Goal: Task Accomplishment & Management: Manage account settings

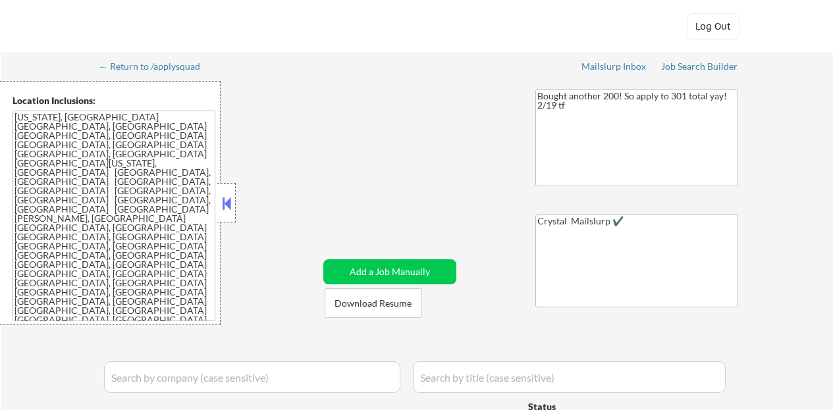
select select ""pending""
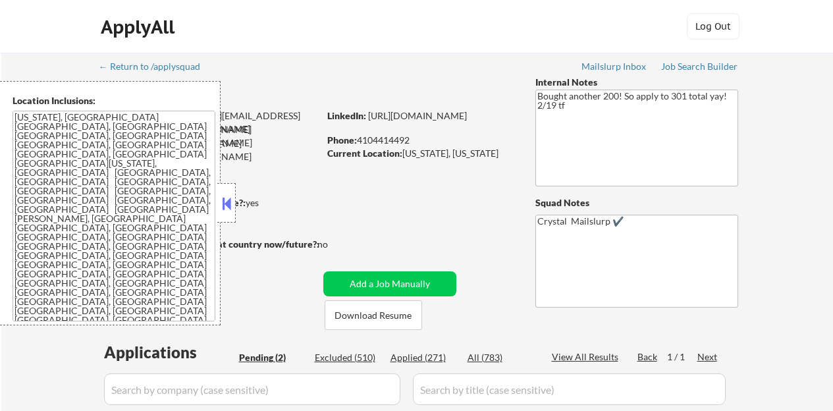
select select ""pending""
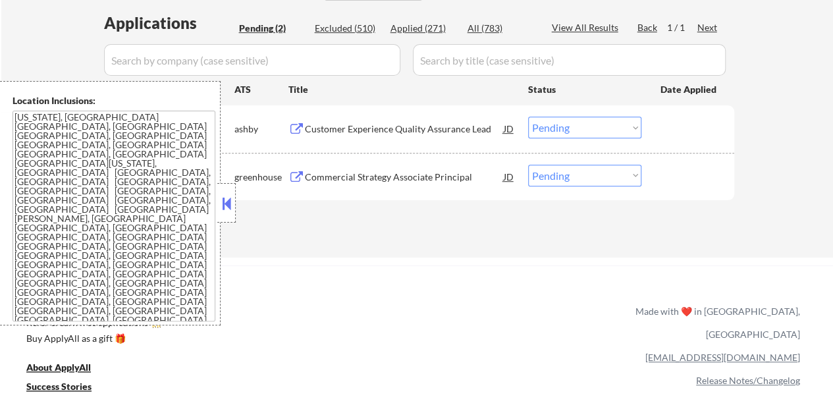
click at [223, 207] on button at bounding box center [226, 204] width 14 height 20
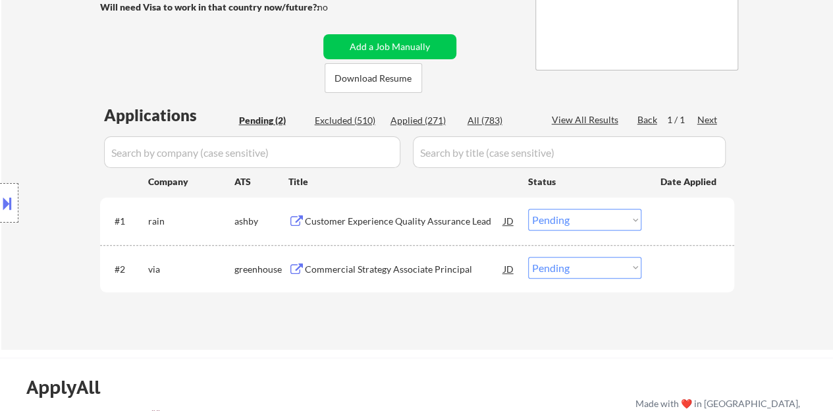
scroll to position [263, 0]
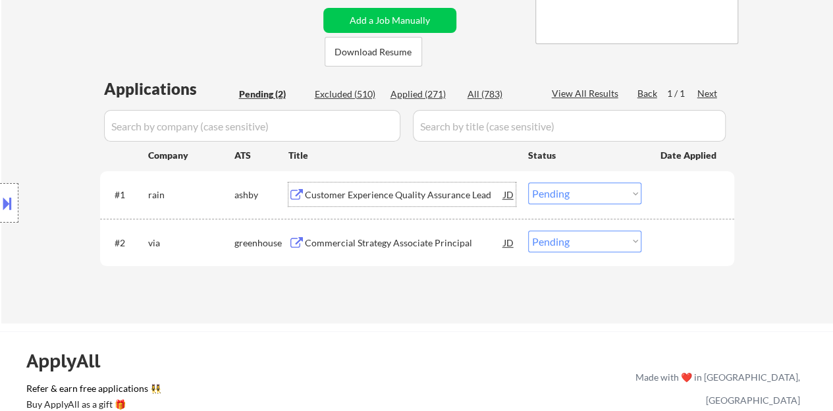
click at [411, 194] on div "Customer Experience Quality Assurance Lead" at bounding box center [404, 194] width 199 height 13
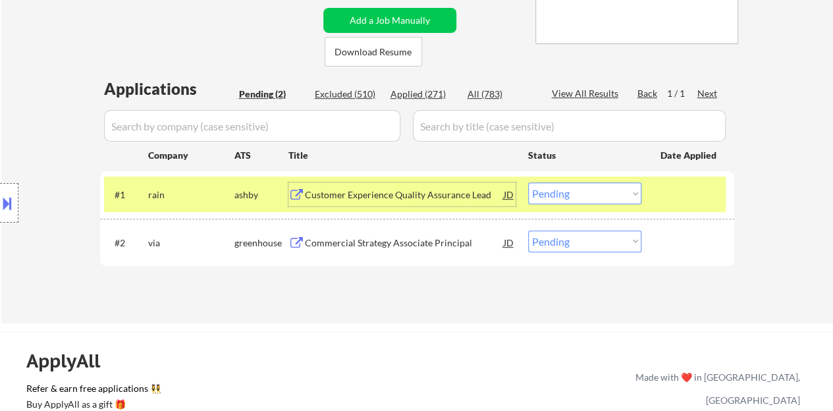
click at [566, 202] on select "Choose an option... Pending Applied Excluded (Questions) Excluded (Expired) Exc…" at bounding box center [584, 193] width 113 height 22
click at [528, 182] on select "Choose an option... Pending Applied Excluded (Questions) Excluded (Expired) Exc…" at bounding box center [584, 193] width 113 height 22
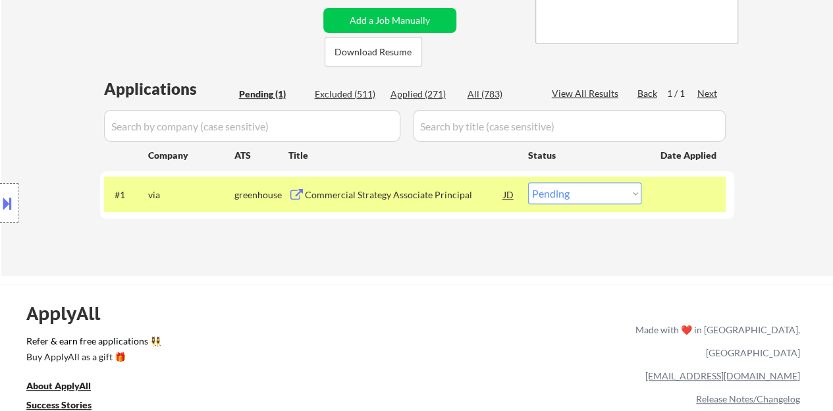
click at [366, 190] on div "Commercial Strategy Associate Principal" at bounding box center [404, 194] width 199 height 13
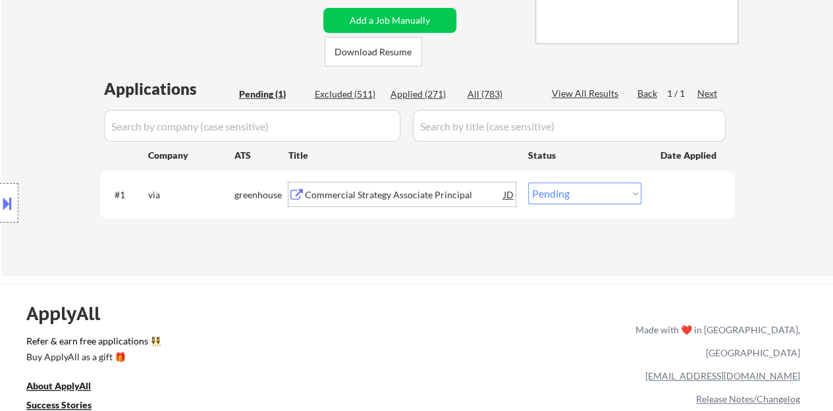
click at [571, 196] on select "Choose an option... Pending Applied Excluded (Questions) Excluded (Expired) Exc…" at bounding box center [584, 193] width 113 height 22
select select ""excluded""
click at [528, 182] on select "Choose an option... Pending Applied Excluded (Questions) Excluded (Expired) Exc…" at bounding box center [584, 193] width 113 height 22
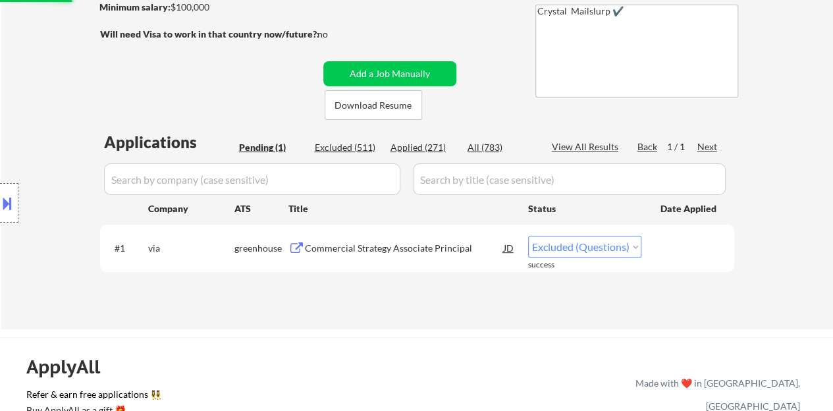
scroll to position [132, 0]
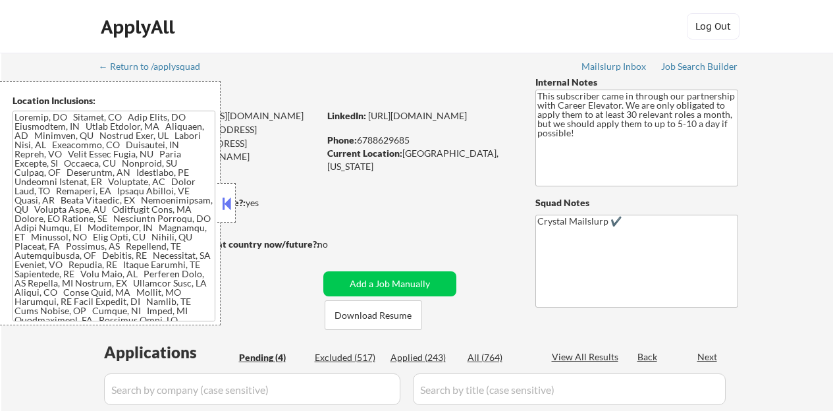
select select ""pending""
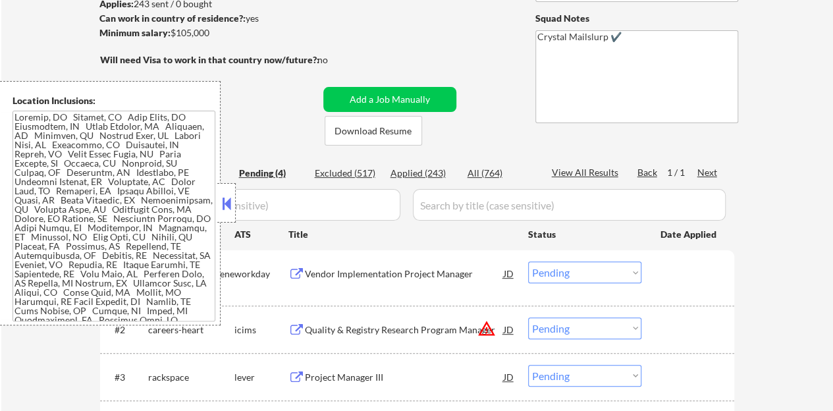
scroll to position [197, 0]
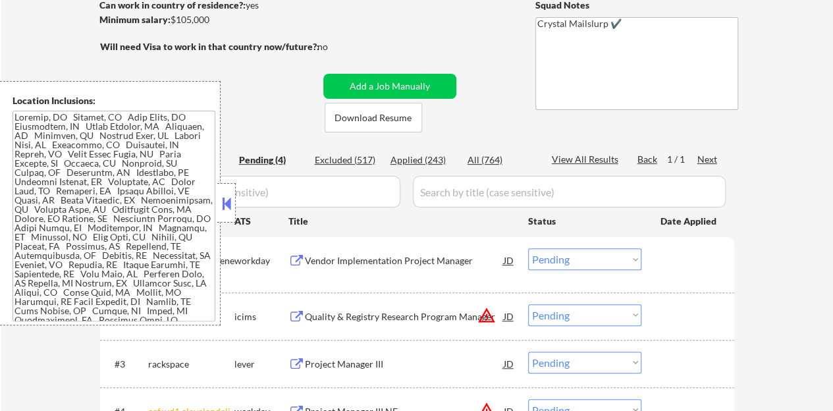
click at [230, 201] on button at bounding box center [226, 204] width 14 height 20
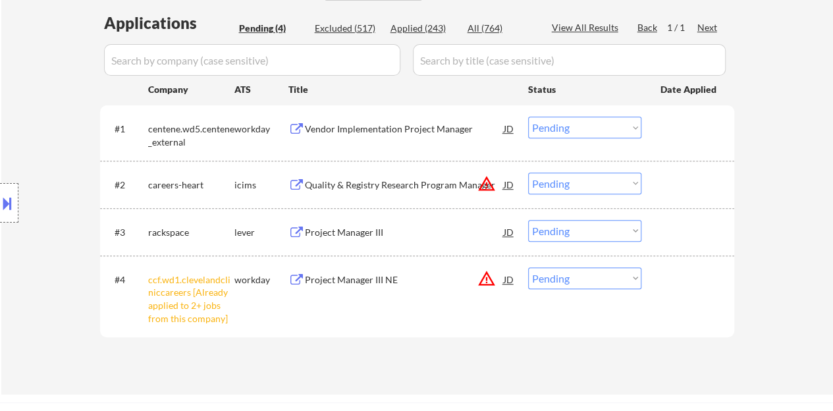
scroll to position [395, 0]
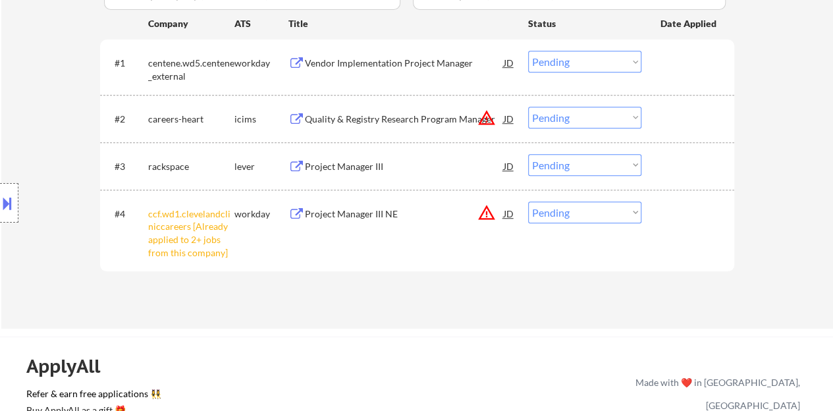
click at [624, 213] on select "Choose an option... Pending Applied Excluded (Questions) Excluded (Expired) Exc…" at bounding box center [584, 212] width 113 height 22
select select ""excluded__other_""
click at [528, 201] on select "Choose an option... Pending Applied Excluded (Questions) Excluded (Expired) Exc…" at bounding box center [584, 212] width 113 height 22
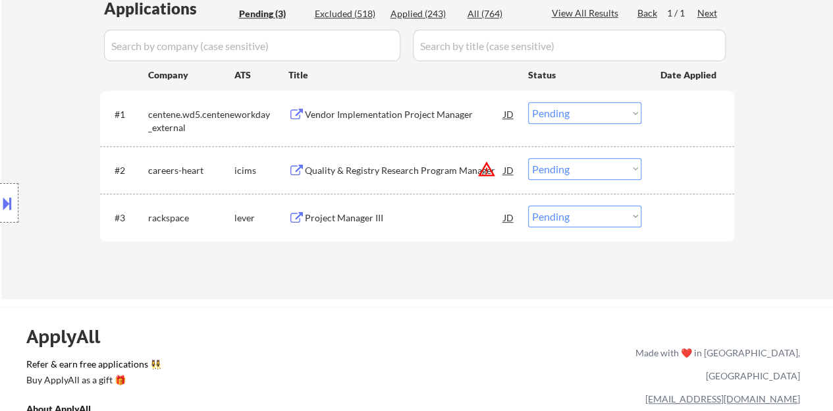
scroll to position [263, 0]
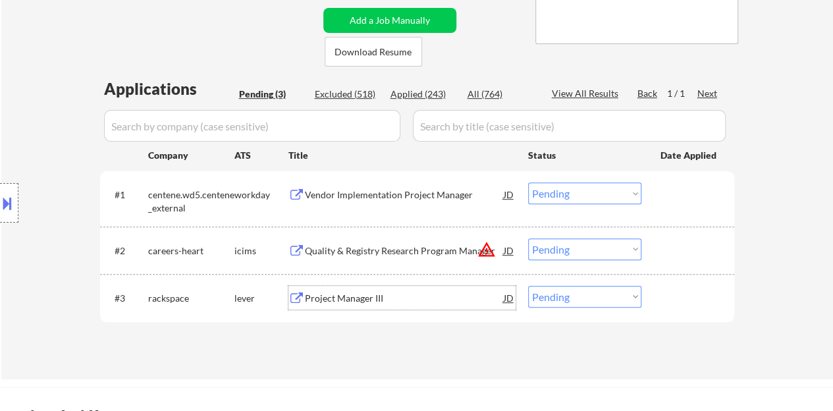
click at [337, 302] on div "Project Manager III" at bounding box center [404, 298] width 199 height 13
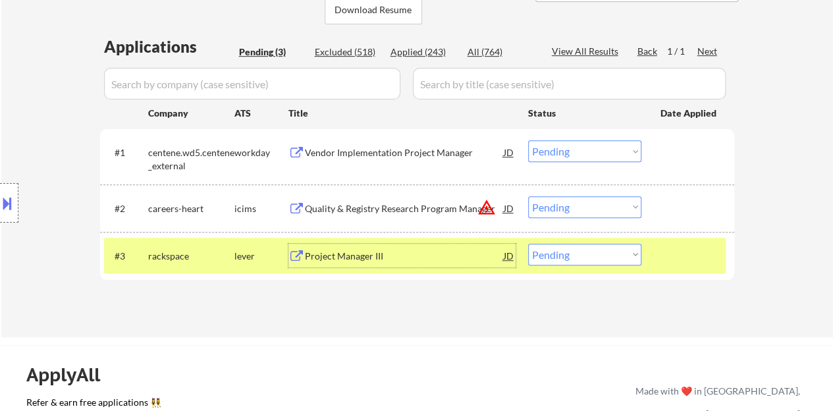
scroll to position [329, 0]
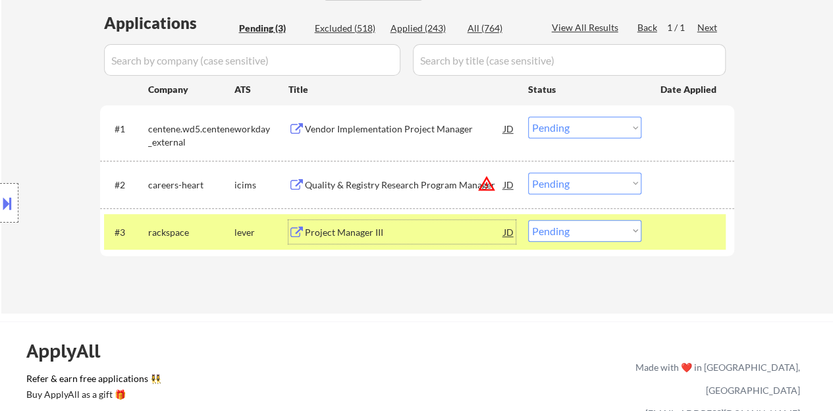
click at [549, 217] on div "#3 rackspace lever Project Manager III JD Choose an option... Pending Applied E…" at bounding box center [414, 232] width 621 height 36
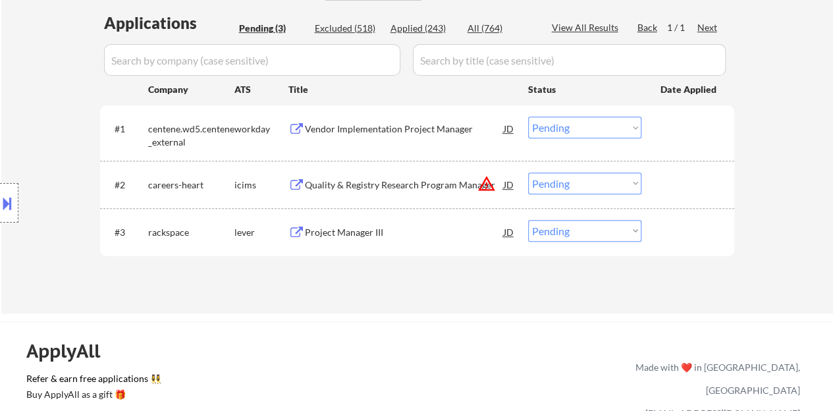
click at [556, 230] on select "Choose an option... Pending Applied Excluded (Questions) Excluded (Expired) Exc…" at bounding box center [584, 231] width 113 height 22
select select ""applied""
click at [528, 220] on select "Choose an option... Pending Applied Excluded (Questions) Excluded (Expired) Exc…" at bounding box center [584, 231] width 113 height 22
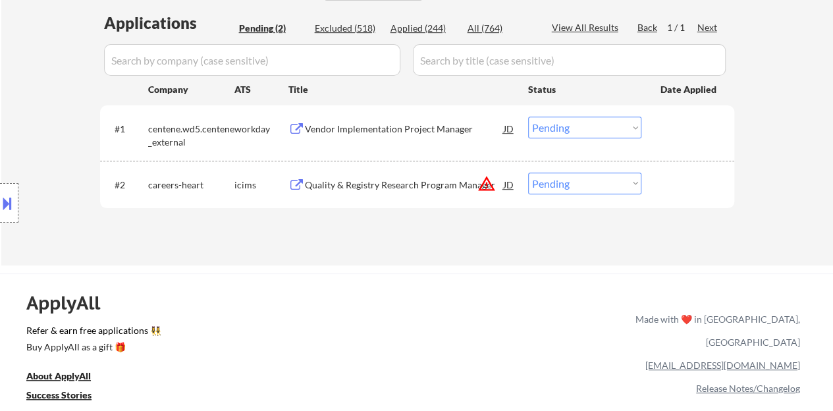
click at [379, 128] on div "Vendor Implementation Project Manager" at bounding box center [404, 128] width 199 height 13
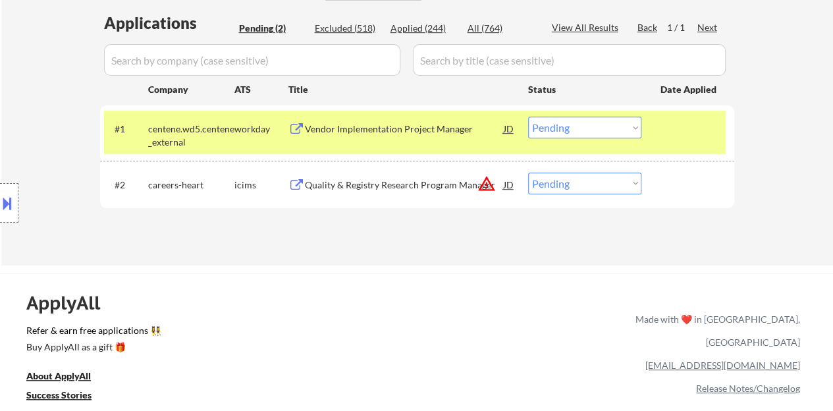
click at [6, 203] on button at bounding box center [7, 203] width 14 height 22
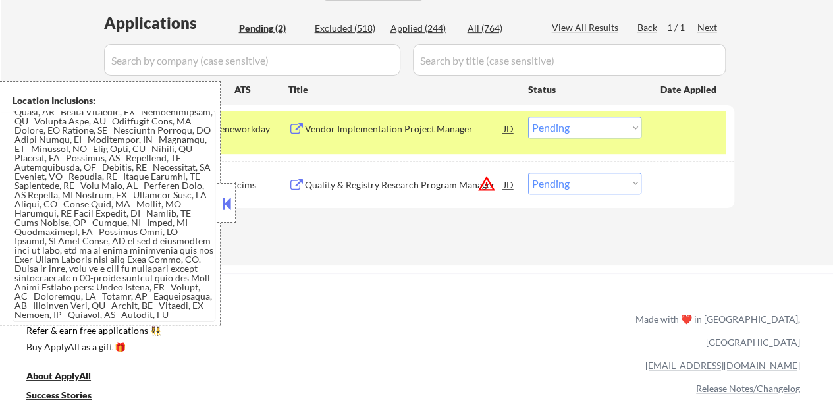
scroll to position [143, 0]
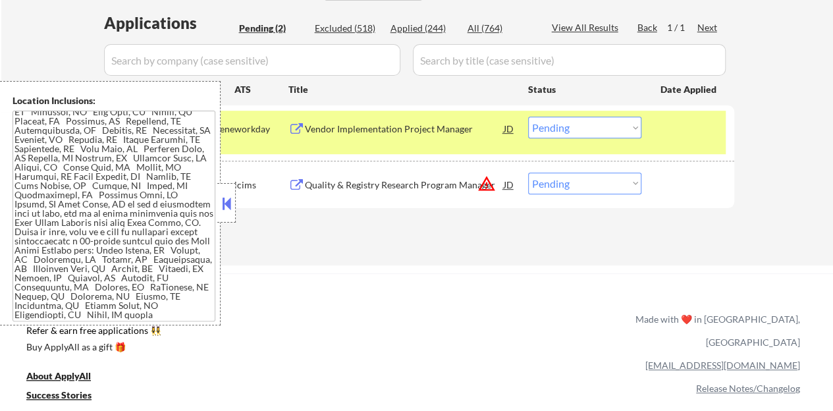
click at [229, 202] on button at bounding box center [226, 204] width 14 height 20
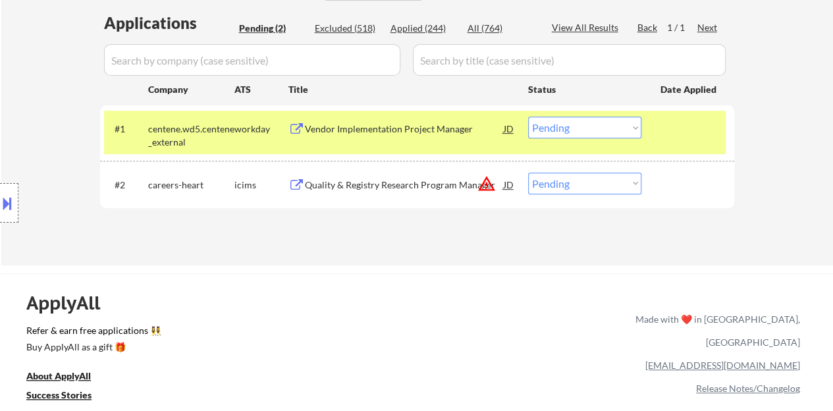
click at [606, 126] on select "Choose an option... Pending Applied Excluded (Questions) Excluded (Expired) Exc…" at bounding box center [584, 128] width 113 height 22
click at [528, 117] on select "Choose an option... Pending Applied Excluded (Questions) Excluded (Expired) Exc…" at bounding box center [584, 128] width 113 height 22
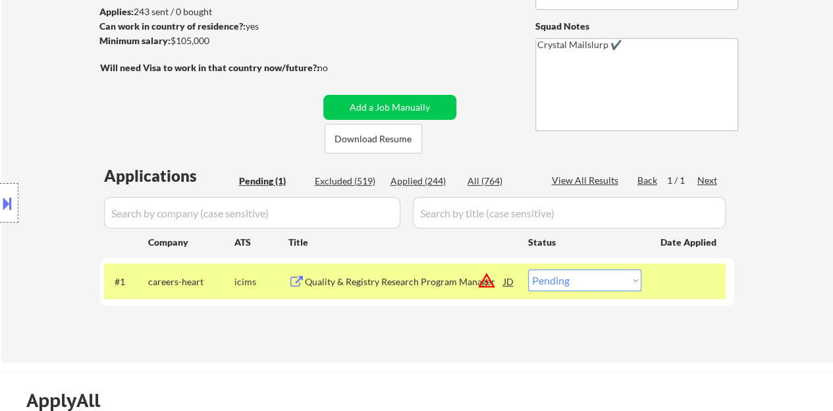
scroll to position [263, 0]
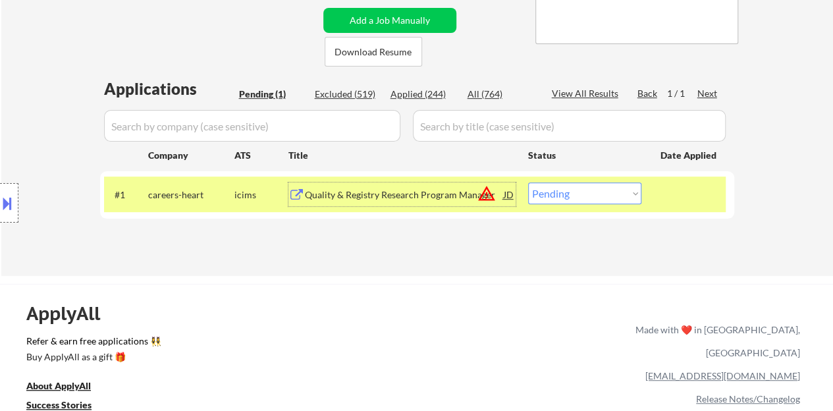
click at [421, 194] on div "Quality & Registry Research Program Manager" at bounding box center [404, 194] width 199 height 13
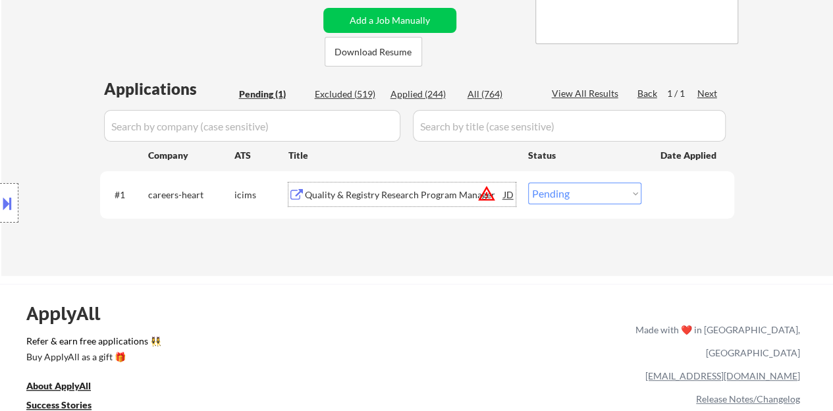
click at [628, 195] on select "Choose an option... Pending Applied Excluded (Questions) Excluded (Expired) Exc…" at bounding box center [584, 193] width 113 height 22
select select ""excluded__bad_match_""
click at [528, 182] on select "Choose an option... Pending Applied Excluded (Questions) Excluded (Expired) Exc…" at bounding box center [584, 193] width 113 height 22
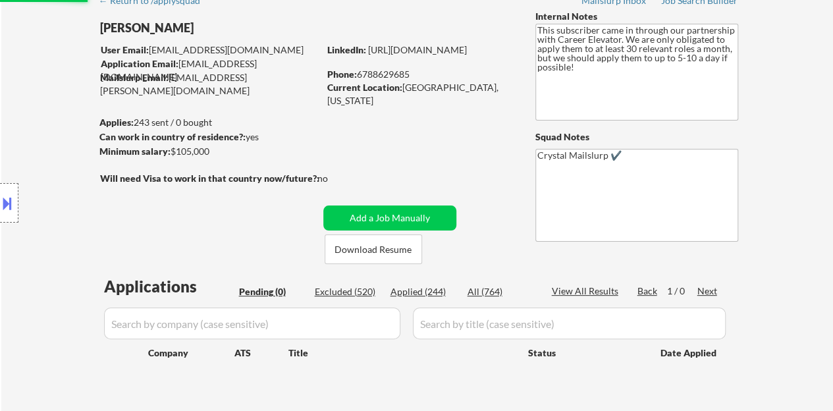
scroll to position [132, 0]
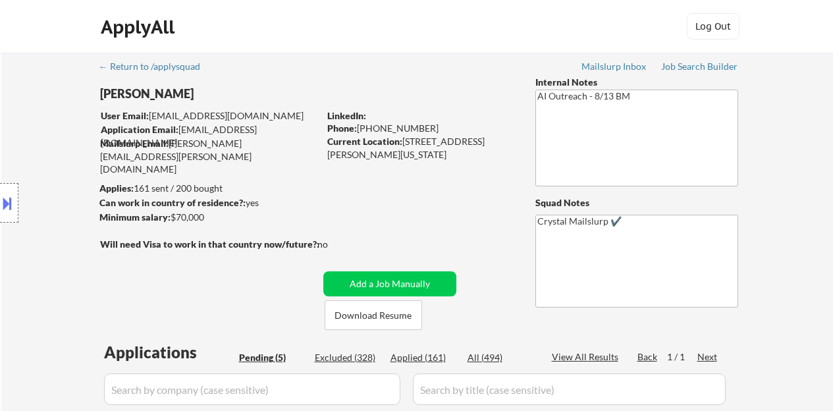
select select ""pending""
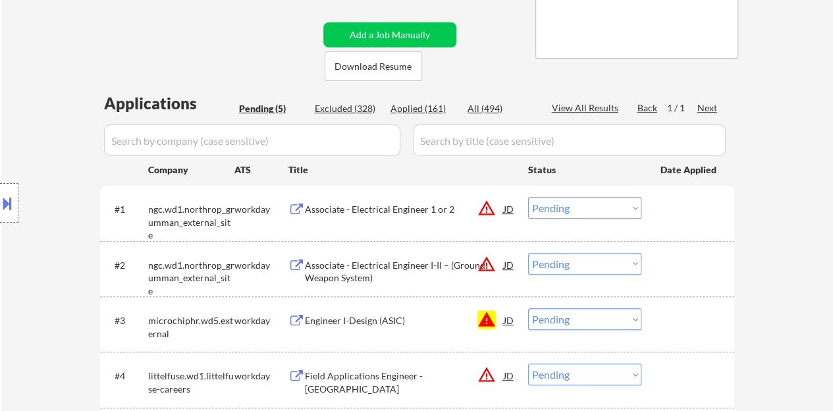
scroll to position [329, 0]
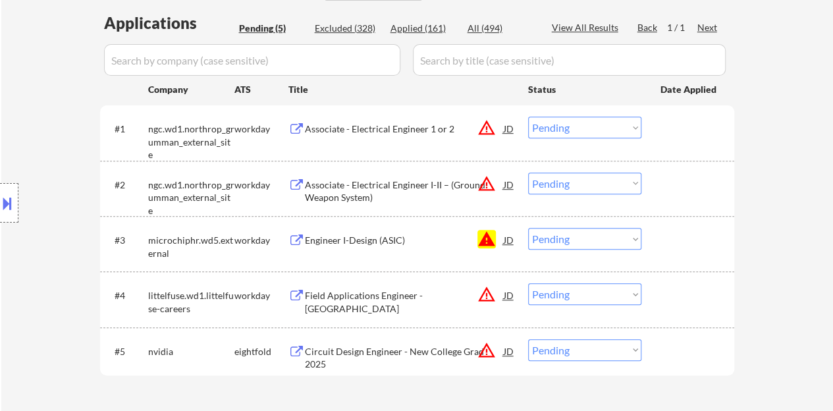
click at [585, 232] on select "Choose an option... Pending Applied Excluded (Questions) Excluded (Expired) Exc…" at bounding box center [584, 239] width 113 height 22
click at [528, 228] on select "Choose an option... Pending Applied Excluded (Questions) Excluded (Expired) Exc…" at bounding box center [584, 239] width 113 height 22
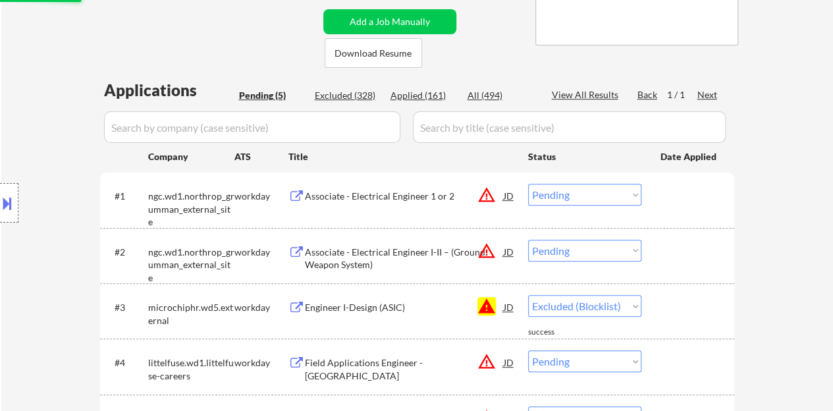
select select ""pending""
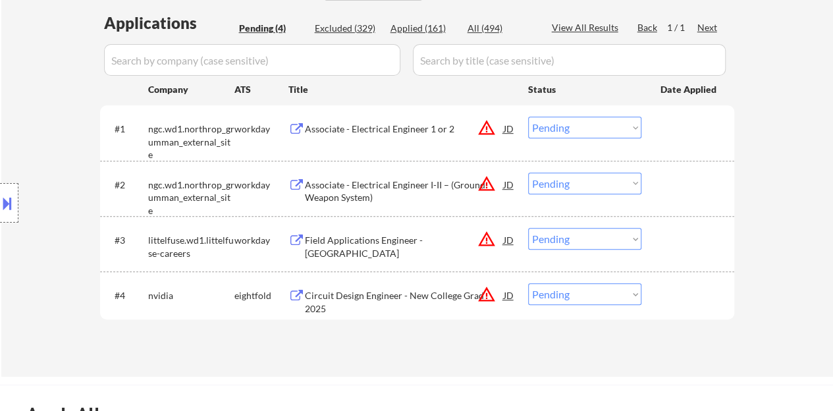
click at [389, 133] on div "Associate - Electrical Engineer 1 or 2" at bounding box center [404, 128] width 199 height 13
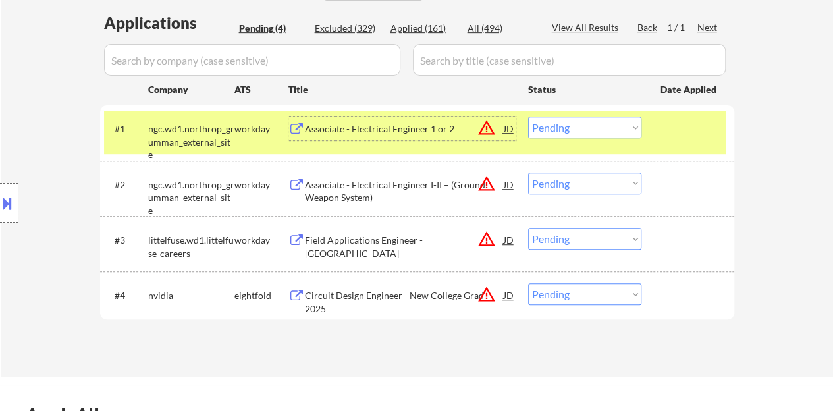
click at [546, 132] on select "Choose an option... Pending Applied Excluded (Questions) Excluded (Expired) Exc…" at bounding box center [584, 128] width 113 height 22
click at [528, 117] on select "Choose an option... Pending Applied Excluded (Questions) Excluded (Expired) Exc…" at bounding box center [584, 128] width 113 height 22
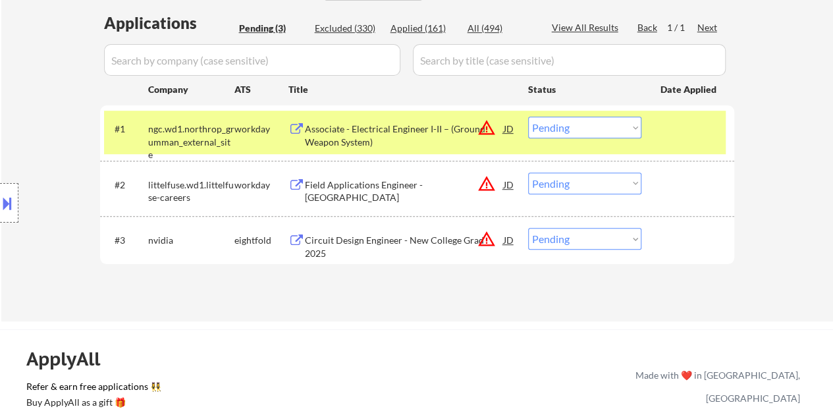
click at [407, 123] on div "Associate - Electrical Engineer I-II – (Ground Weapon System)" at bounding box center [404, 135] width 199 height 26
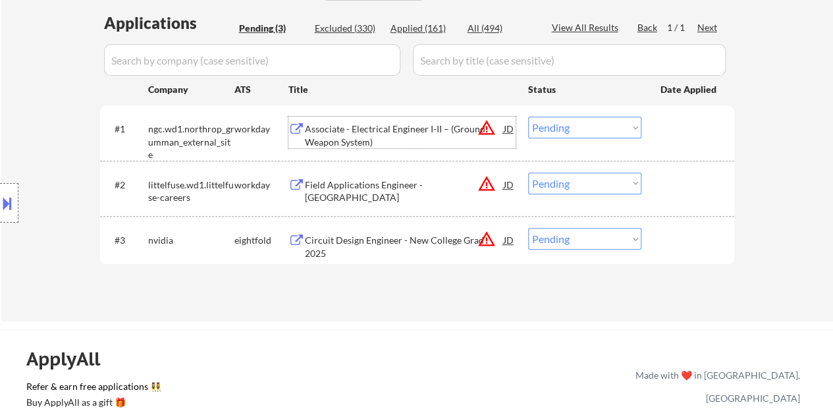
click at [716, 147] on div "#1 ngc.wd1.northrop_grumman_external_site workday Associate - Electrical Engine…" at bounding box center [414, 132] width 621 height 43
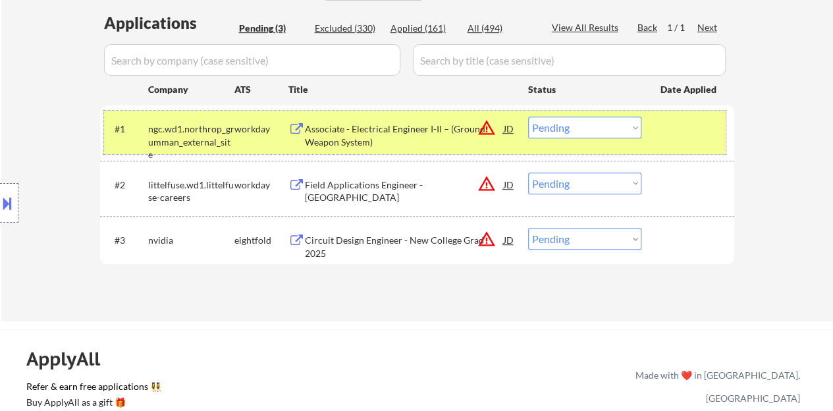
click at [544, 122] on select "Choose an option... Pending Applied Excluded (Questions) Excluded (Expired) Exc…" at bounding box center [584, 128] width 113 height 22
click at [528, 117] on select "Choose an option... Pending Applied Excluded (Questions) Excluded (Expired) Exc…" at bounding box center [584, 128] width 113 height 22
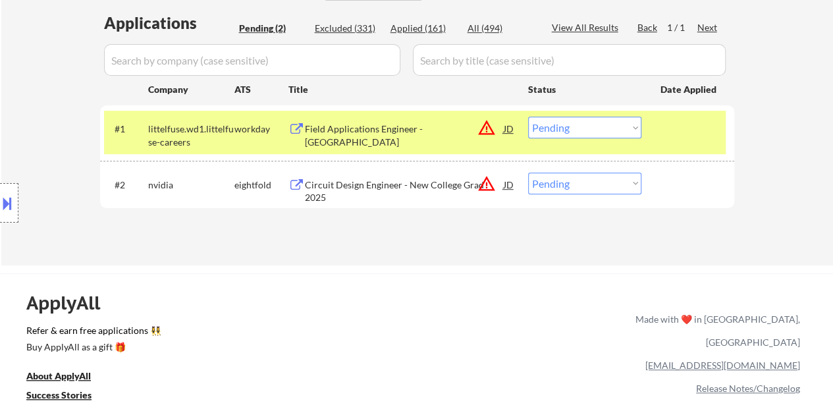
click at [433, 126] on div "Field Applications Engineer - East Coast" at bounding box center [404, 135] width 199 height 26
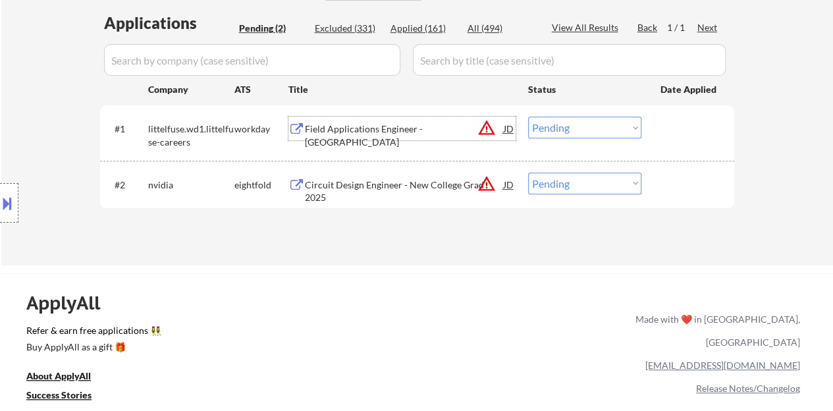
click at [558, 138] on div "#1 littelfuse.wd1.littelfuse-careers workday Field Applications Engineer - East…" at bounding box center [414, 132] width 621 height 43
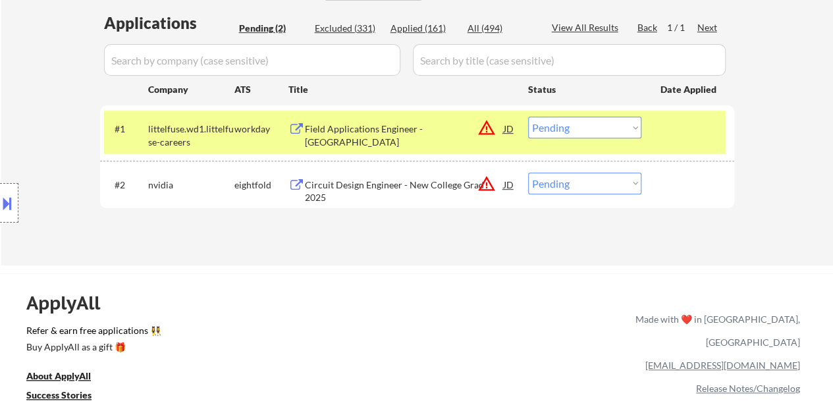
click at [559, 139] on div "#1 littelfuse.wd1.littelfuse-careers workday Field Applications Engineer - East…" at bounding box center [414, 132] width 621 height 43
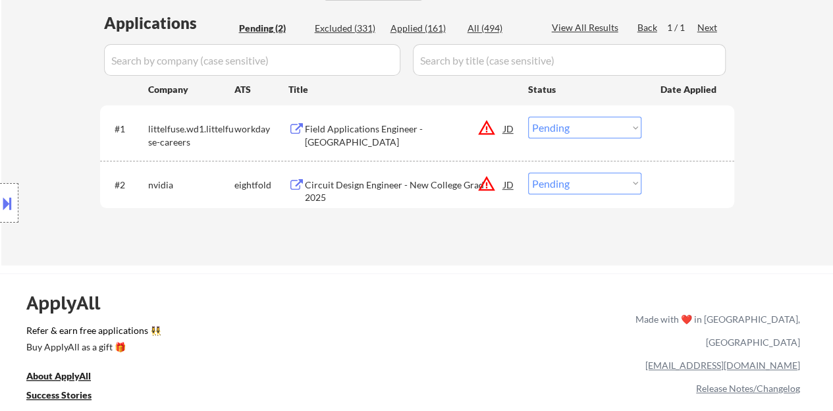
click at [542, 126] on select "Choose an option... Pending Applied Excluded (Questions) Excluded (Expired) Exc…" at bounding box center [584, 128] width 113 height 22
click at [528, 117] on select "Choose an option... Pending Applied Excluded (Questions) Excluded (Expired) Exc…" at bounding box center [584, 128] width 113 height 22
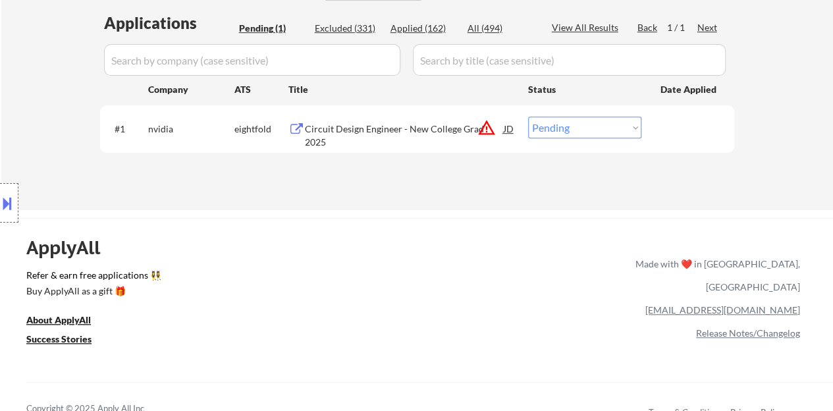
click at [506, 125] on div "JD" at bounding box center [508, 129] width 13 height 24
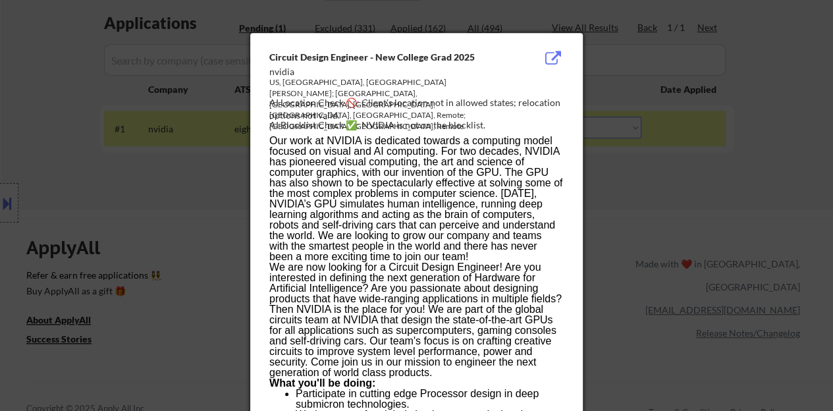
click at [133, 185] on div at bounding box center [416, 205] width 833 height 411
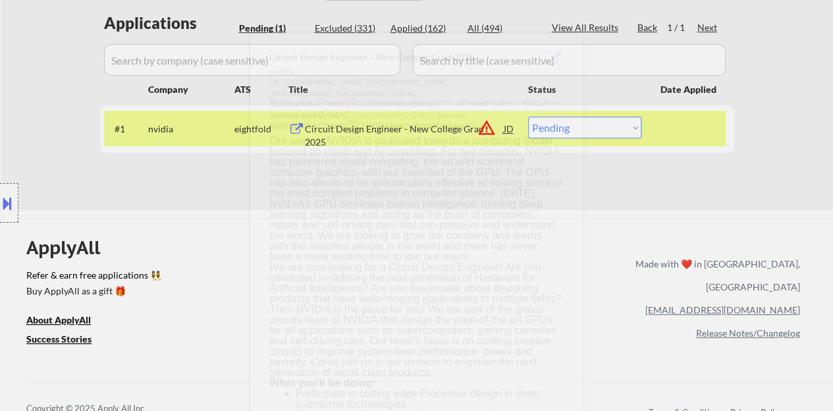
click at [0, 194] on button at bounding box center [7, 203] width 14 height 22
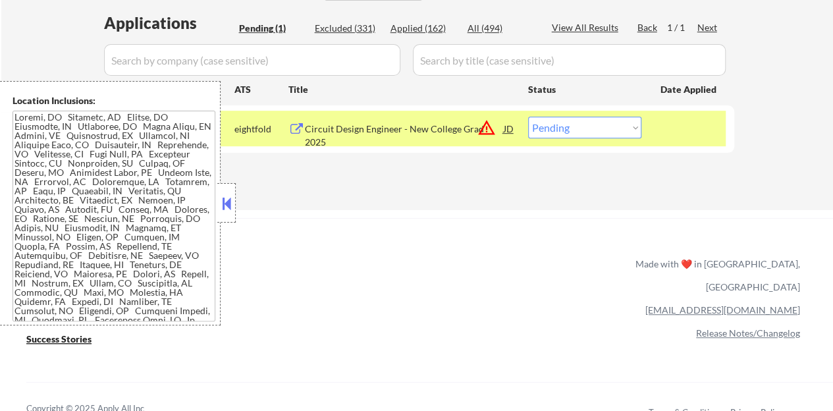
click at [343, 128] on div "Circuit Design Engineer - New College Grad 2025" at bounding box center [404, 135] width 199 height 26
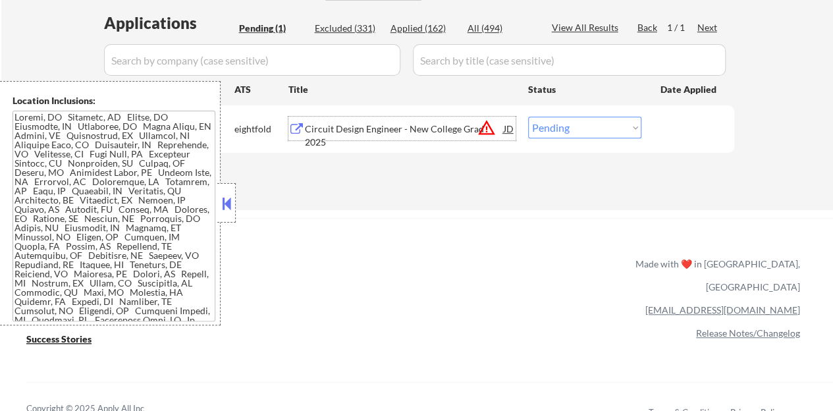
click at [224, 205] on button at bounding box center [226, 204] width 14 height 20
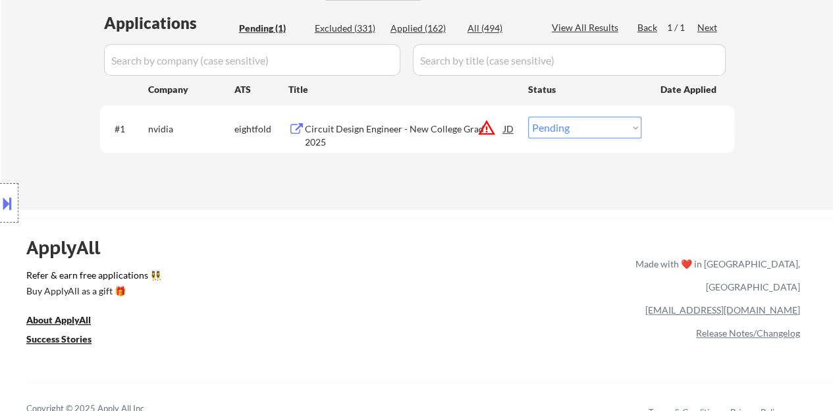
click at [548, 132] on select "Choose an option... Pending Applied Excluded (Questions) Excluded (Expired) Exc…" at bounding box center [584, 128] width 113 height 22
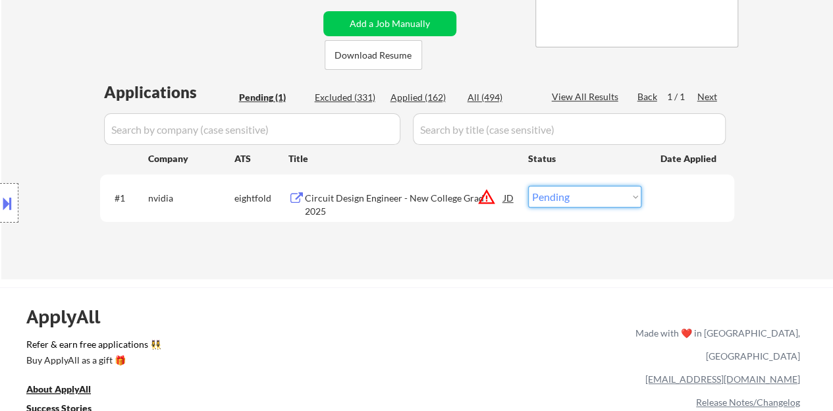
scroll to position [263, 0]
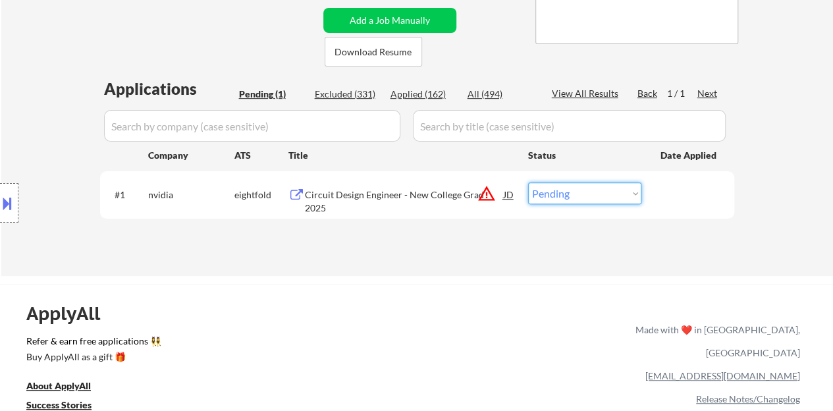
click at [544, 198] on select "Choose an option... Pending Applied Excluded (Questions) Excluded (Expired) Exc…" at bounding box center [584, 193] width 113 height 22
select select ""excluded__other_""
click at [528, 182] on select "Choose an option... Pending Applied Excluded (Questions) Excluded (Expired) Exc…" at bounding box center [584, 193] width 113 height 22
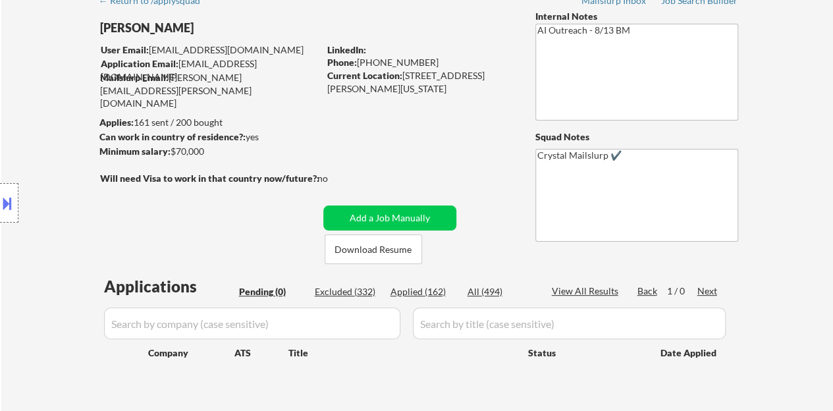
scroll to position [132, 0]
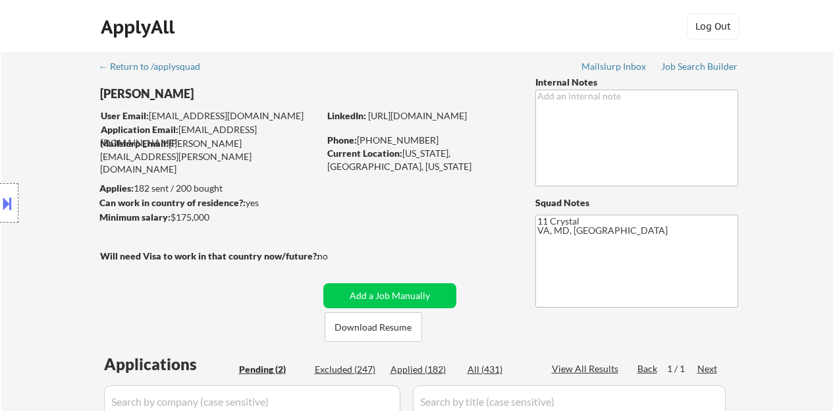
select select ""pending""
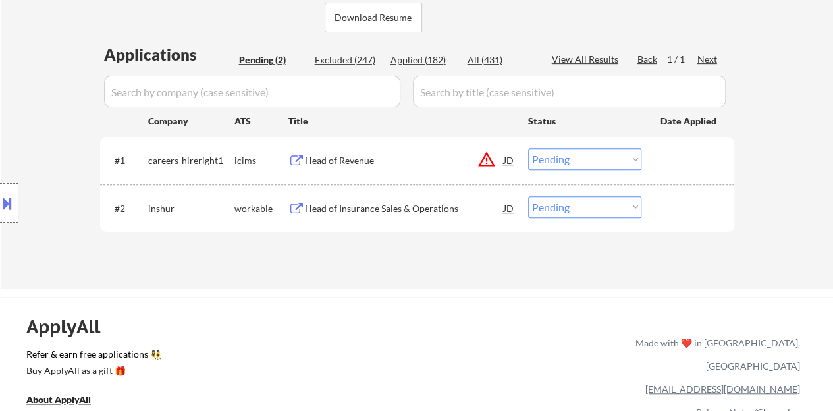
scroll to position [329, 0]
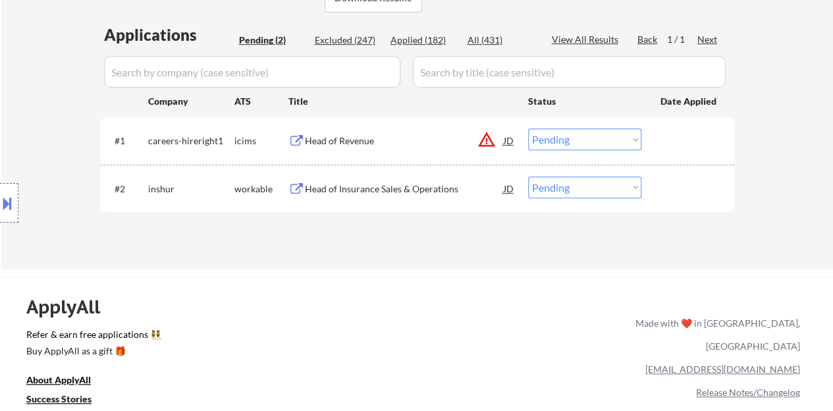
click at [421, 186] on div "Head of Insurance Sales & Operations" at bounding box center [404, 188] width 199 height 13
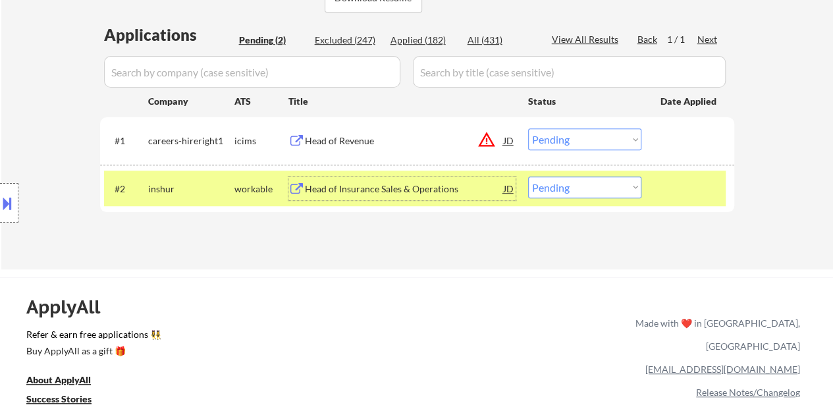
click at [2, 206] on button at bounding box center [7, 203] width 14 height 22
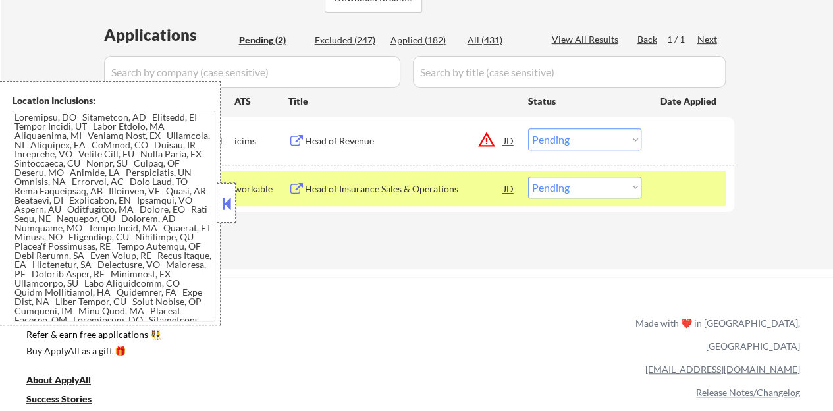
click at [217, 213] on div at bounding box center [226, 202] width 18 height 39
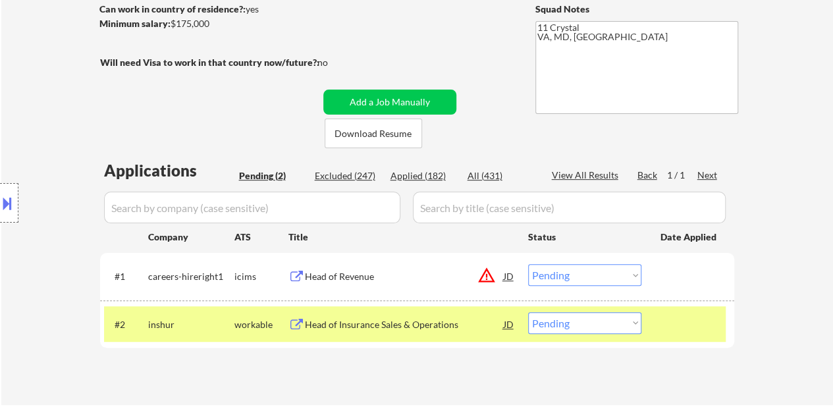
scroll to position [263, 0]
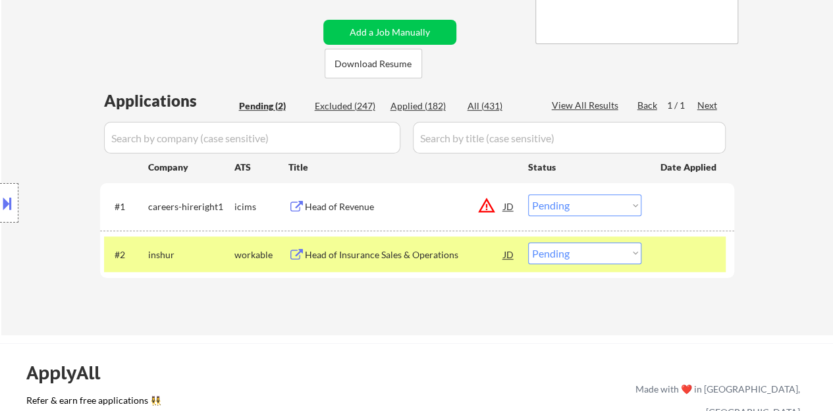
click at [600, 249] on select "Choose an option... Pending Applied Excluded (Questions) Excluded (Expired) Exc…" at bounding box center [584, 253] width 113 height 22
click at [271, 255] on div "workable" at bounding box center [261, 254] width 54 height 13
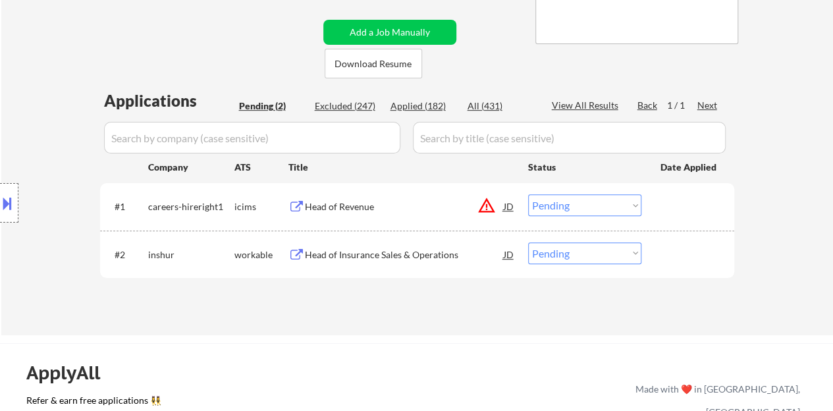
click at [685, 242] on div at bounding box center [689, 254] width 58 height 24
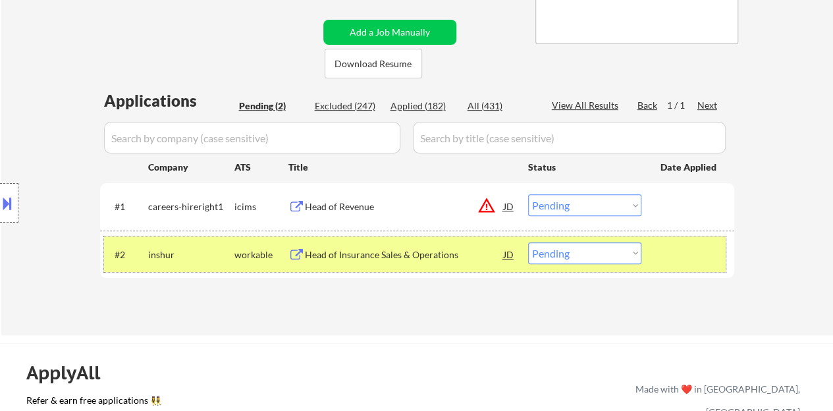
click at [0, 205] on button at bounding box center [7, 203] width 14 height 22
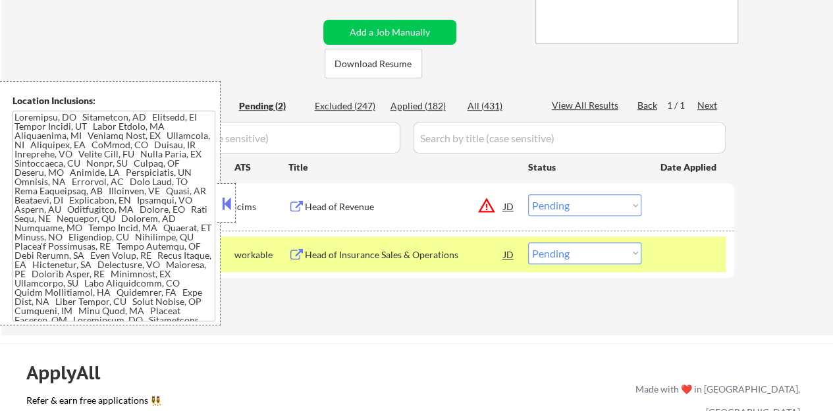
click at [226, 188] on div at bounding box center [226, 202] width 18 height 39
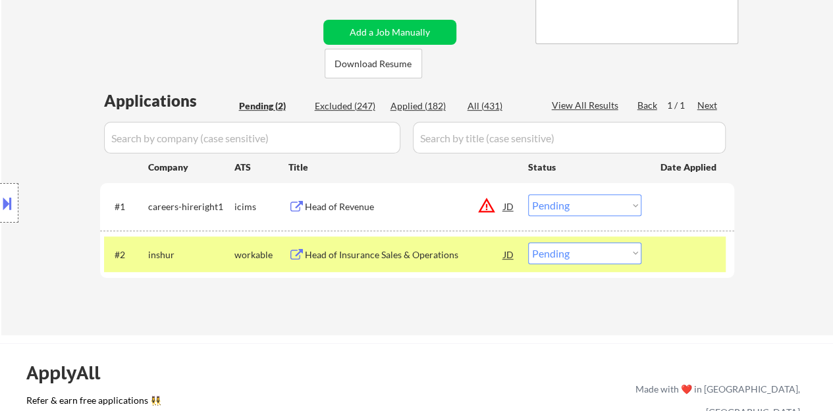
click at [575, 257] on select "Choose an option... Pending Applied Excluded (Questions) Excluded (Expired) Exc…" at bounding box center [584, 253] width 113 height 22
select select ""excluded__location_""
click at [528, 242] on select "Choose an option... Pending Applied Excluded (Questions) Excluded (Expired) Exc…" at bounding box center [584, 253] width 113 height 22
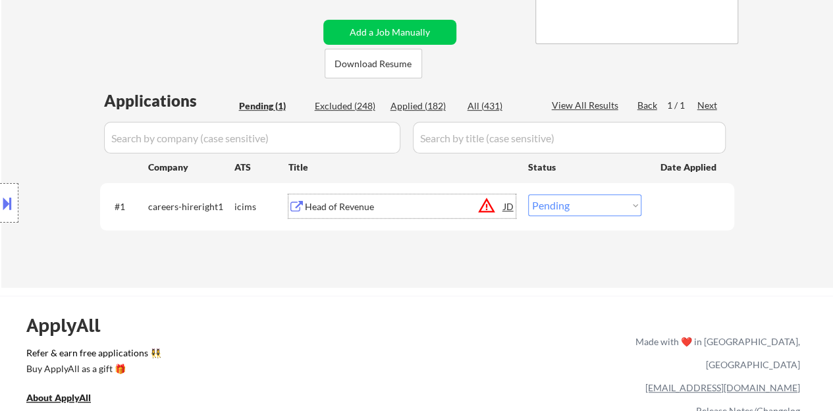
click at [338, 199] on div "Head of Revenue" at bounding box center [404, 206] width 199 height 24
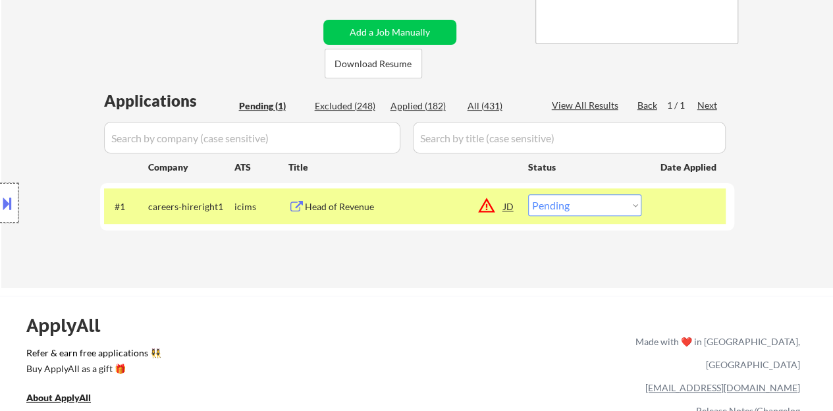
click at [5, 184] on div at bounding box center [9, 202] width 18 height 39
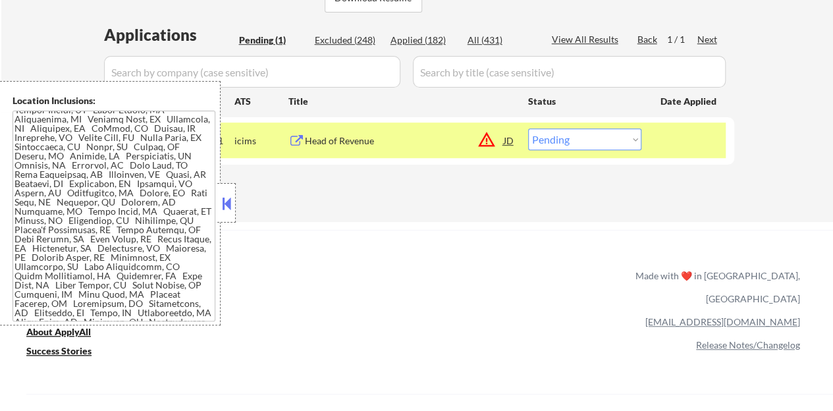
scroll to position [0, 0]
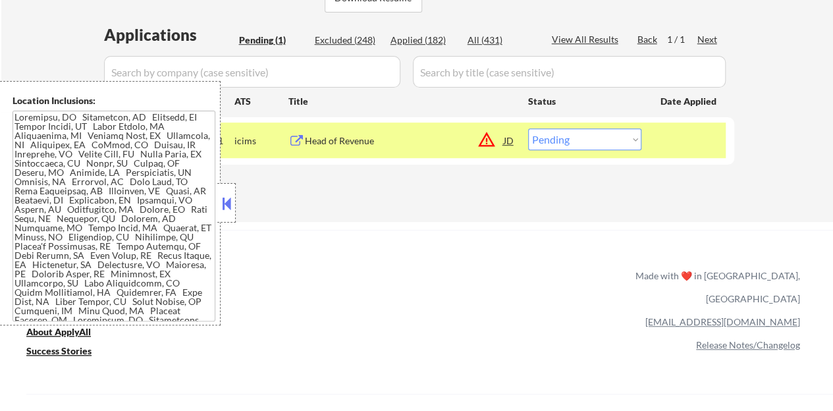
click at [225, 199] on button at bounding box center [226, 204] width 14 height 20
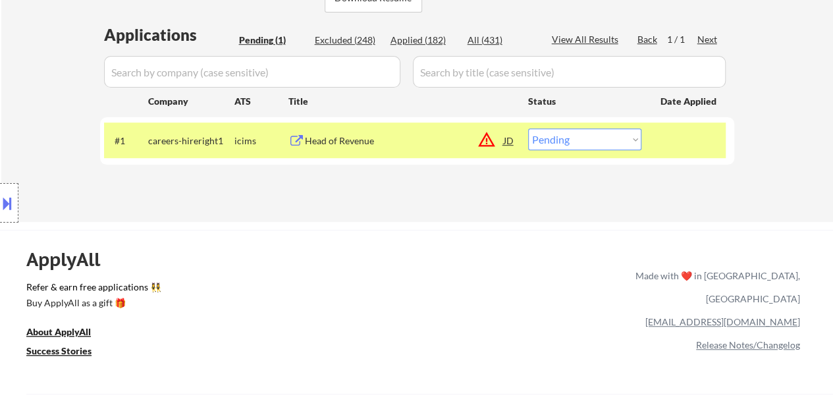
click at [549, 119] on div "#1 careers-hireright1 icims Head of Revenue JD warning_amber Choose an option..…" at bounding box center [417, 140] width 634 height 47
click at [565, 138] on select "Choose an option... Pending Applied Excluded (Questions) Excluded (Expired) Exc…" at bounding box center [584, 139] width 113 height 22
click at [508, 140] on div "JD" at bounding box center [508, 140] width 13 height 24
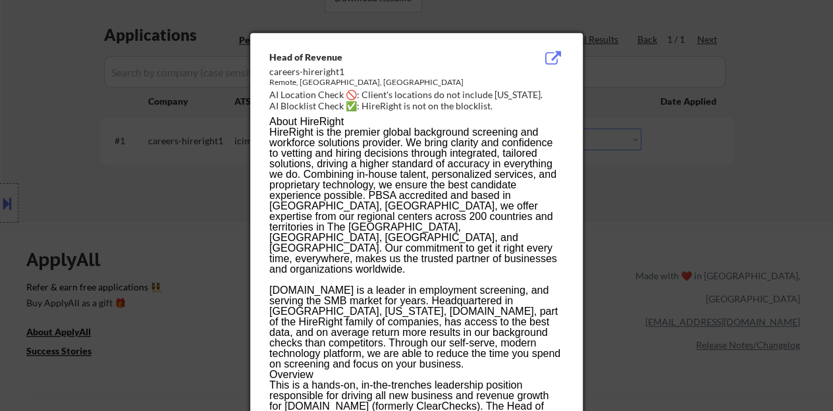
click at [213, 232] on div at bounding box center [416, 205] width 833 height 411
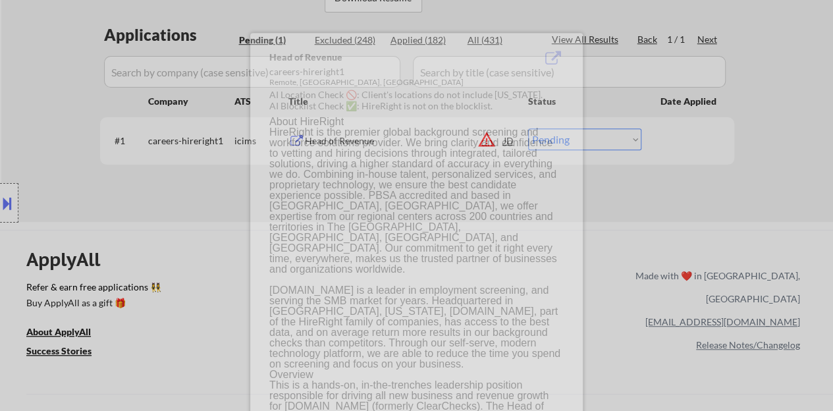
click at [310, 286] on link "Refer & earn free applications 👯‍♀️" at bounding box center [193, 289] width 334 height 14
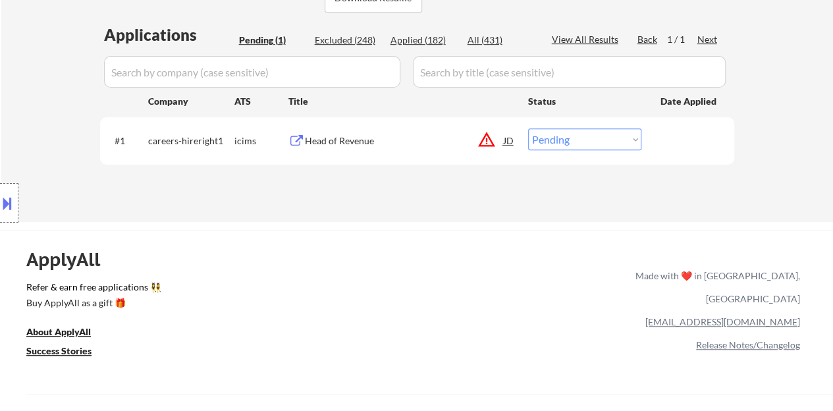
click at [589, 117] on div "Applications Pending (1) Excluded (248) Applied (182) All (431) View All Result…" at bounding box center [417, 110] width 634 height 172
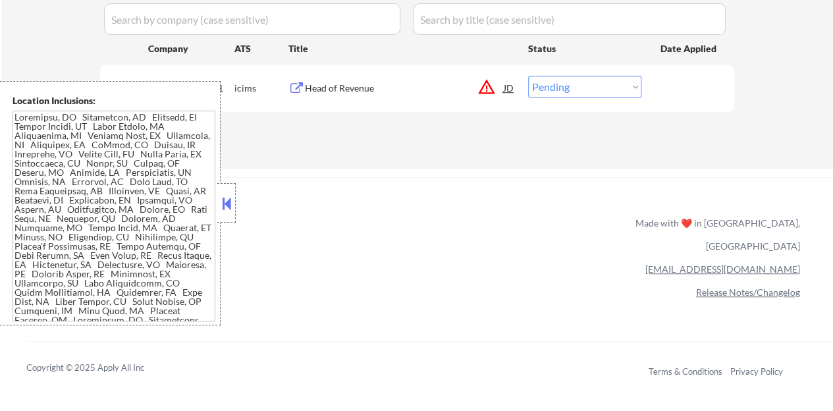
scroll to position [329, 0]
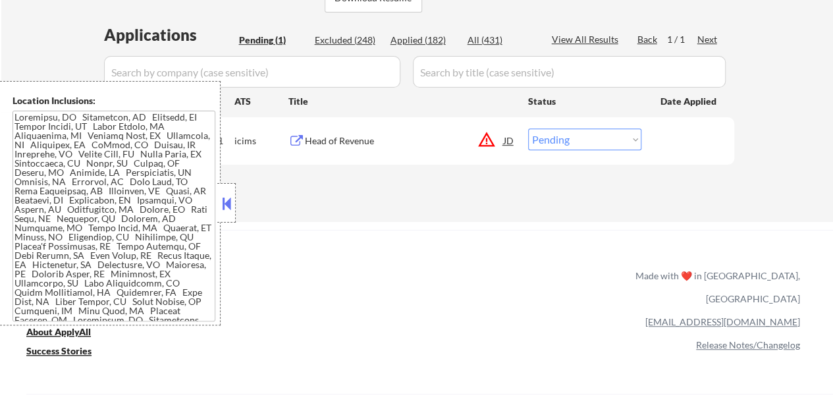
click at [226, 198] on button at bounding box center [226, 204] width 14 height 20
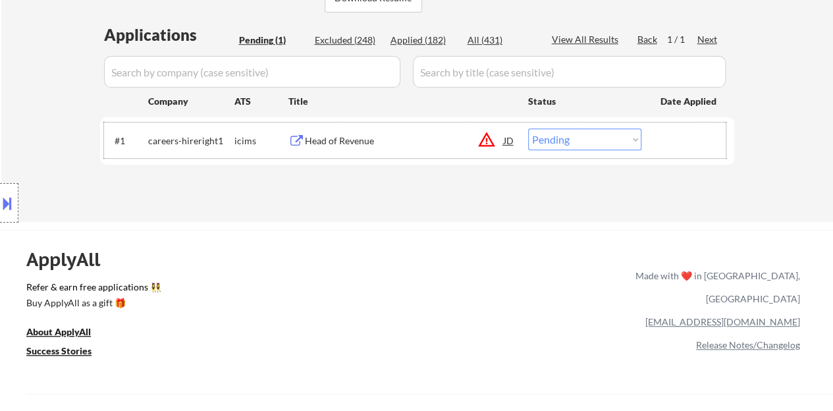
click at [589, 124] on div "#1 careers-hireright1 icims Head of Revenue JD warning_amber Choose an option..…" at bounding box center [414, 140] width 621 height 36
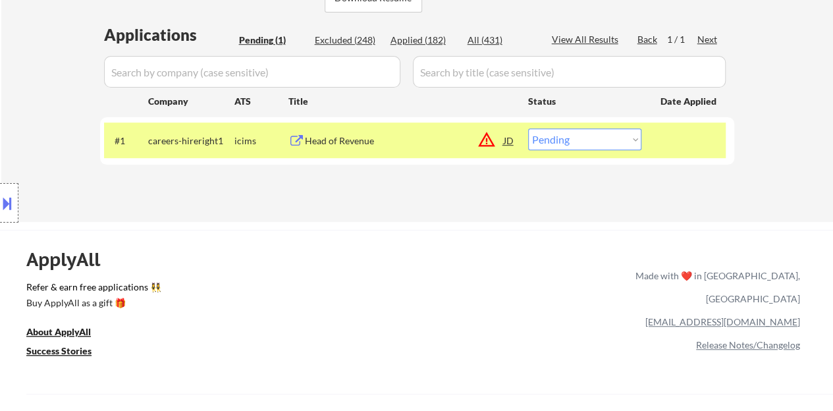
click at [588, 141] on select "Choose an option... Pending Applied Excluded (Questions) Excluded (Expired) Exc…" at bounding box center [584, 139] width 113 height 22
select select ""excluded__location_""
click at [528, 128] on select "Choose an option... Pending Applied Excluded (Questions) Excluded (Expired) Exc…" at bounding box center [584, 139] width 113 height 22
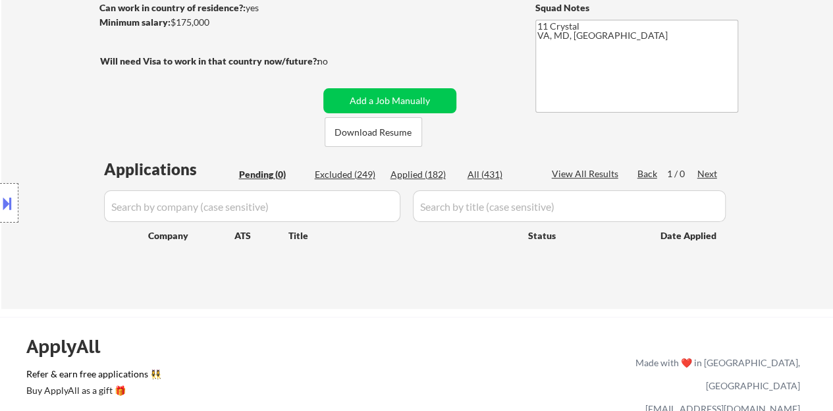
scroll to position [132, 0]
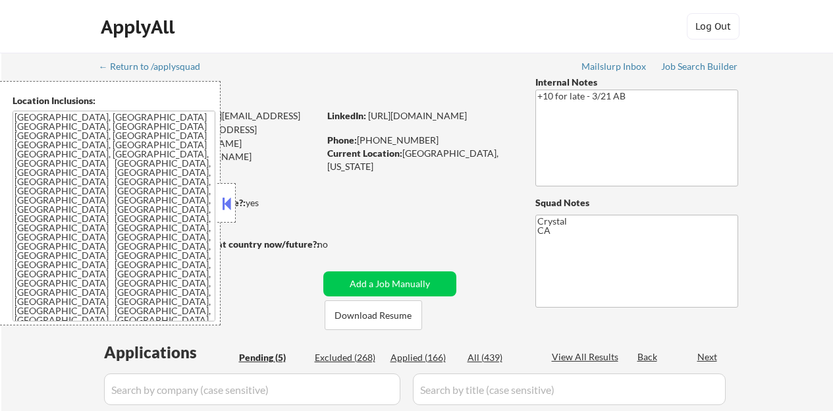
select select ""pending""
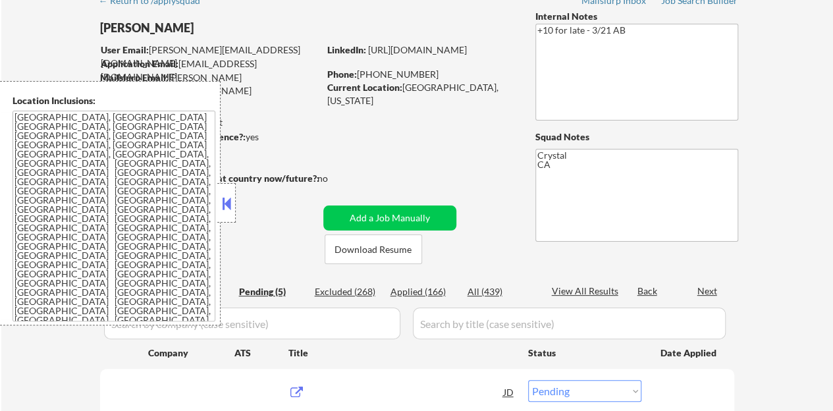
click at [226, 198] on button at bounding box center [226, 204] width 14 height 20
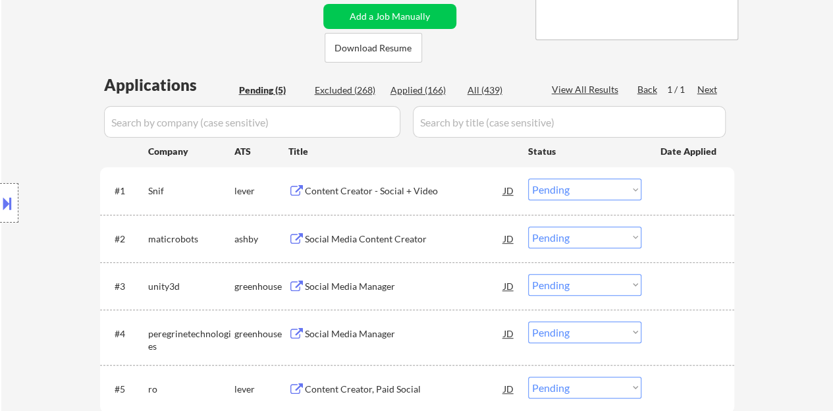
scroll to position [395, 0]
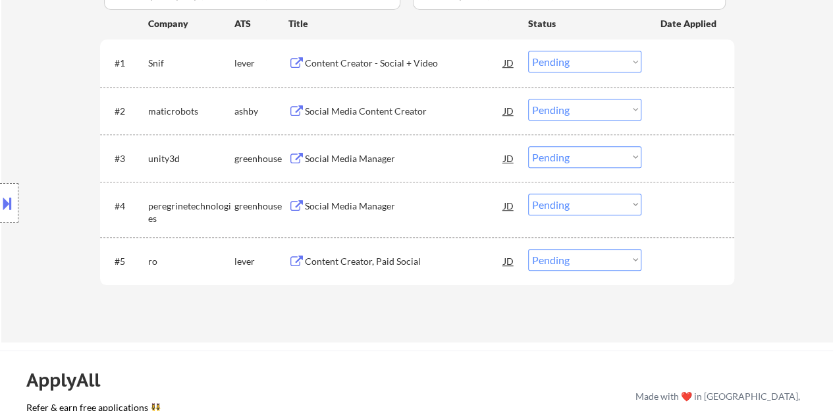
click at [348, 152] on div "Social Media Manager" at bounding box center [404, 158] width 199 height 13
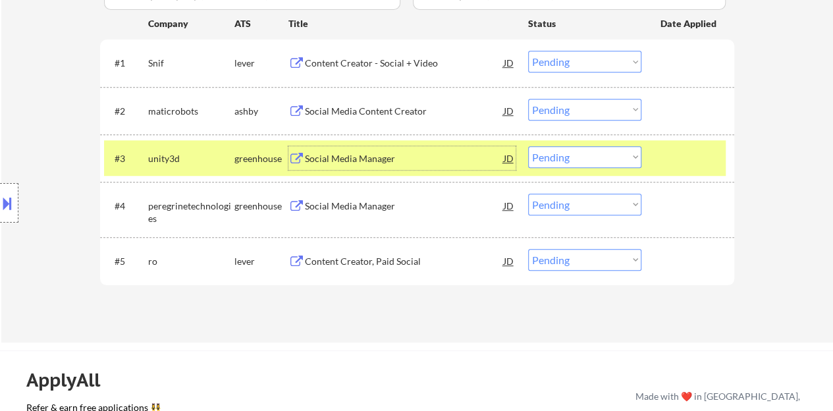
click at [608, 157] on select "Choose an option... Pending Applied Excluded (Questions) Excluded (Expired) Exc…" at bounding box center [584, 157] width 113 height 22
click at [528, 146] on select "Choose an option... Pending Applied Excluded (Questions) Excluded (Expired) Exc…" at bounding box center [584, 157] width 113 height 22
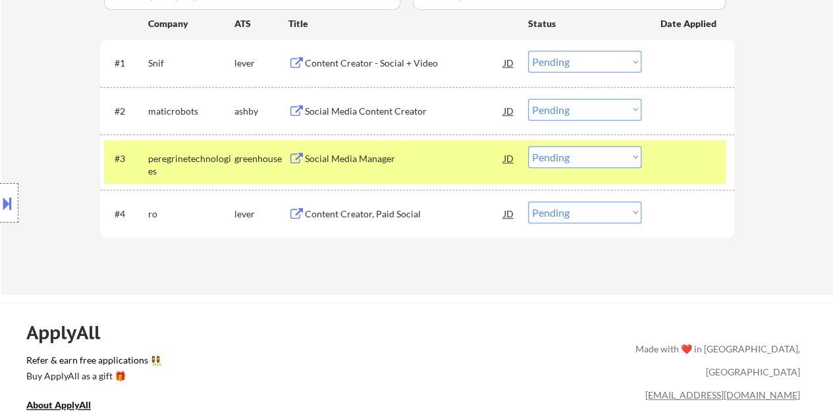
click at [443, 236] on div "#4 ro lever Content Creator, Paid Social JD Choose an option... Pending Applied…" at bounding box center [417, 213] width 634 height 47
click at [375, 162] on div "Social Media Manager" at bounding box center [404, 158] width 199 height 13
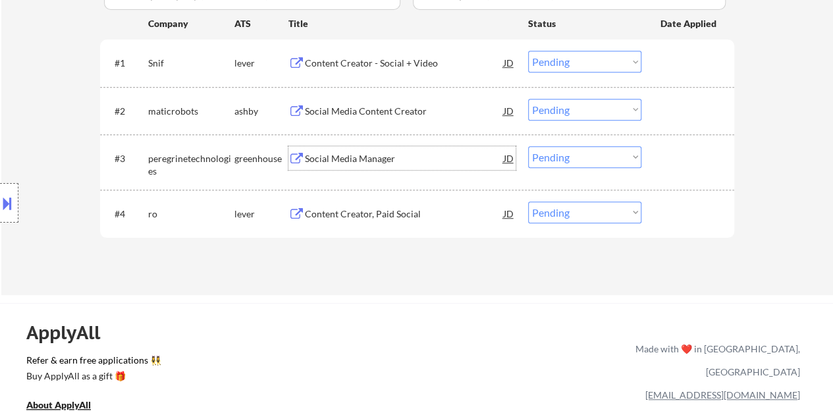
click at [694, 170] on div "#3 peregrinetechnologies greenhouse Social Media Manager JD Choose an option...…" at bounding box center [414, 161] width 621 height 43
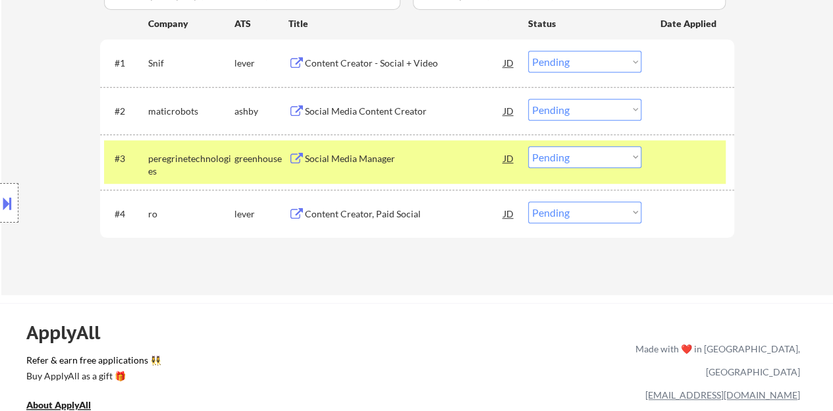
click at [0, 204] on button at bounding box center [7, 203] width 14 height 22
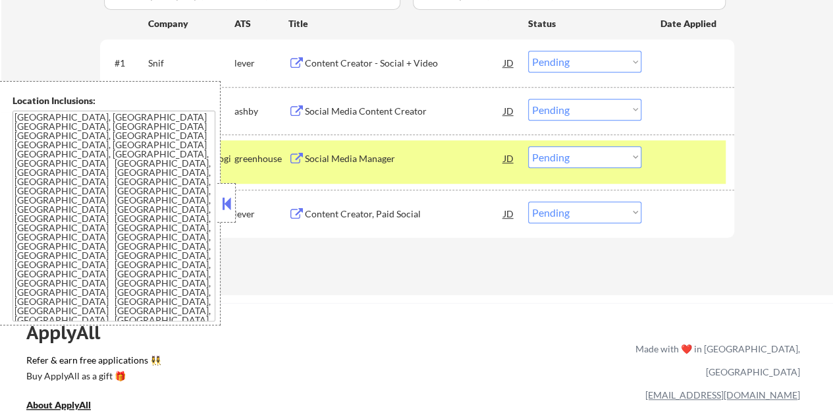
click at [223, 203] on button at bounding box center [226, 204] width 14 height 20
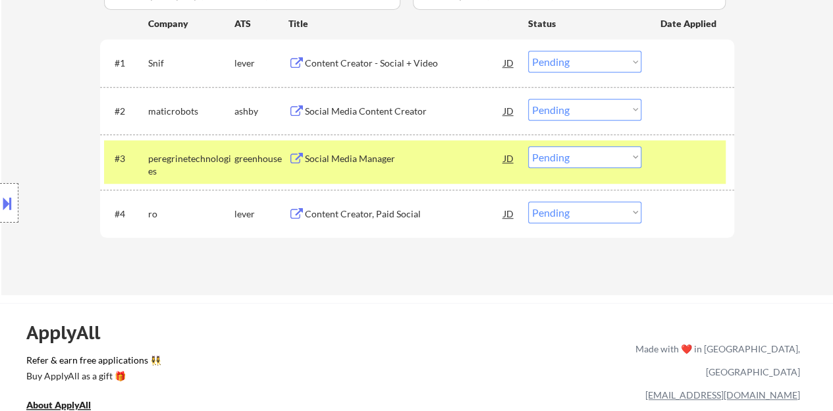
click at [590, 155] on select "Choose an option... Pending Applied Excluded (Questions) Excluded (Expired) Exc…" at bounding box center [584, 157] width 113 height 22
click at [528, 146] on select "Choose an option... Pending Applied Excluded (Questions) Excluded (Expired) Exc…" at bounding box center [584, 157] width 113 height 22
select select ""pending""
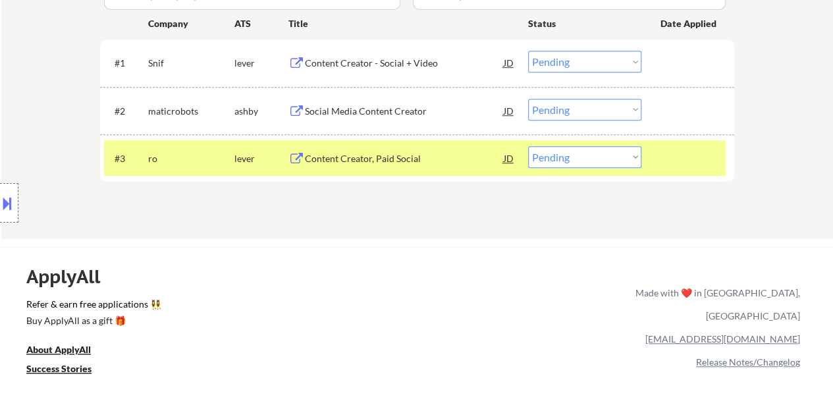
scroll to position [329, 0]
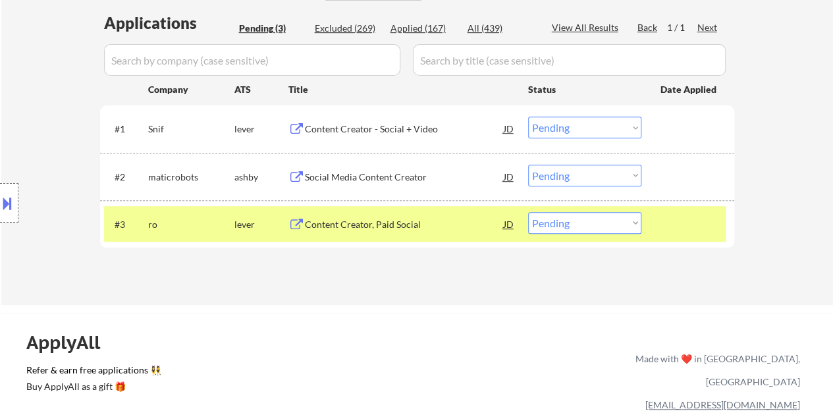
click at [390, 224] on div "Content Creator, Paid Social" at bounding box center [404, 224] width 199 height 13
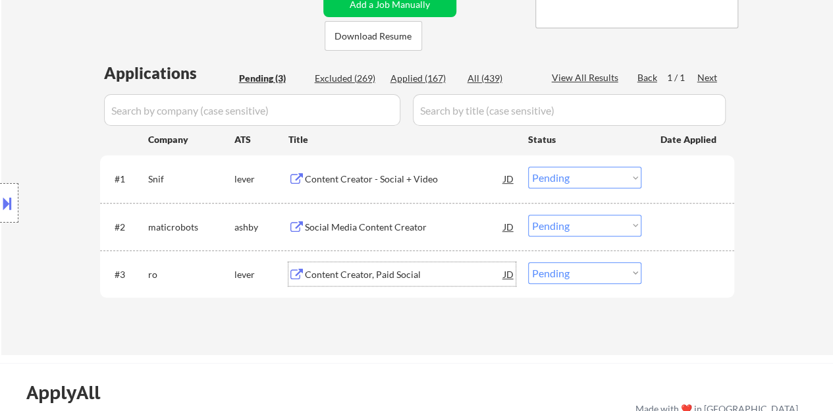
scroll to position [263, 0]
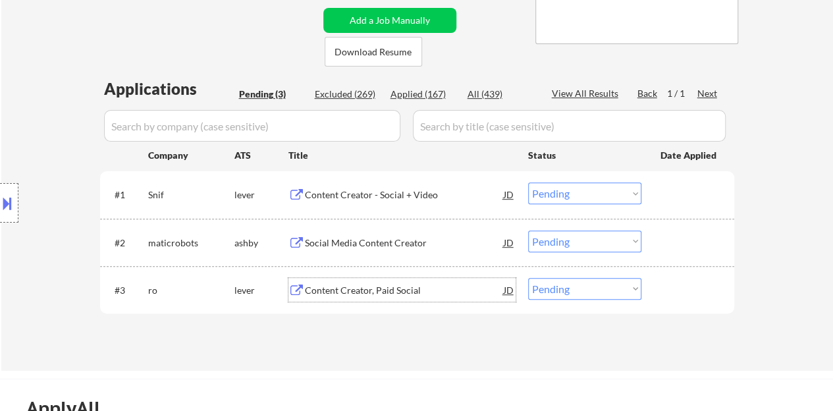
click at [674, 296] on div at bounding box center [689, 290] width 58 height 24
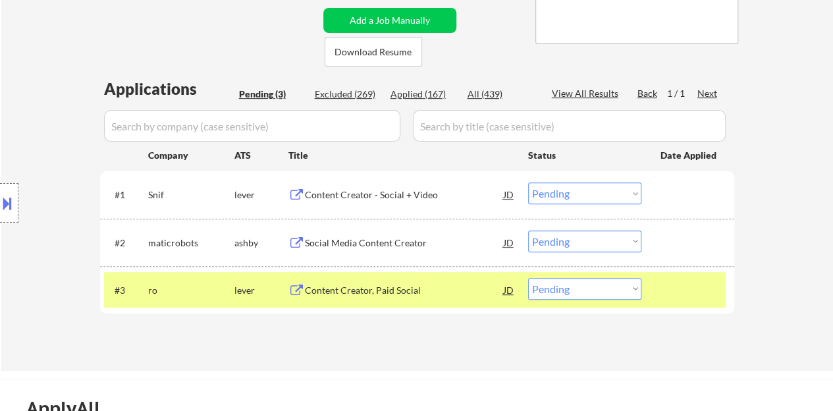
click at [407, 94] on div "Applied (167)" at bounding box center [423, 94] width 66 height 13
select select ""applied""
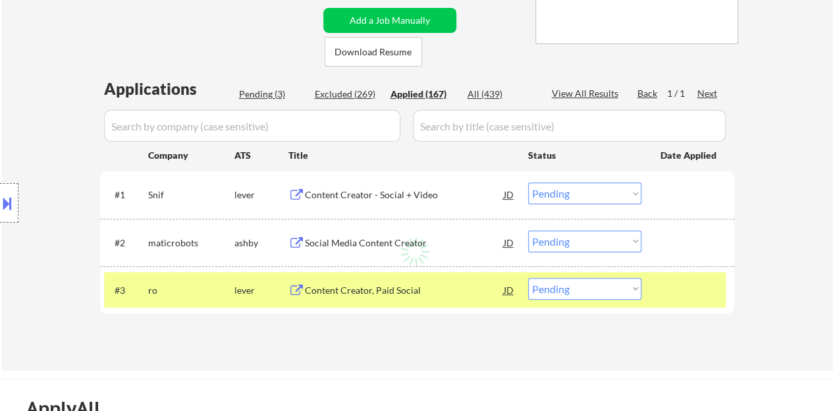
select select ""applied""
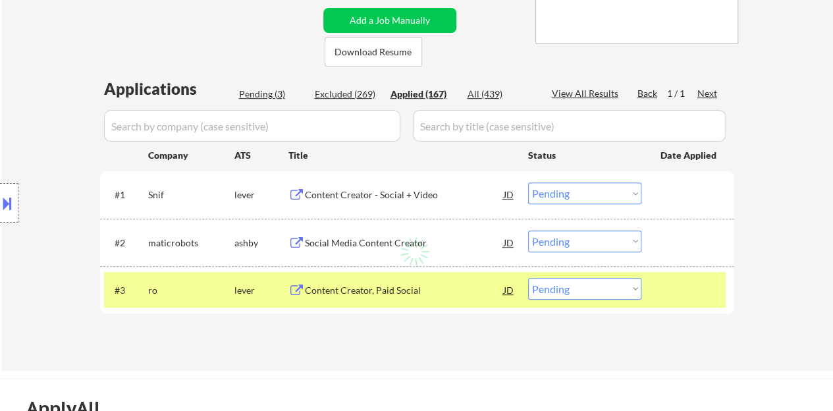
select select ""applied""
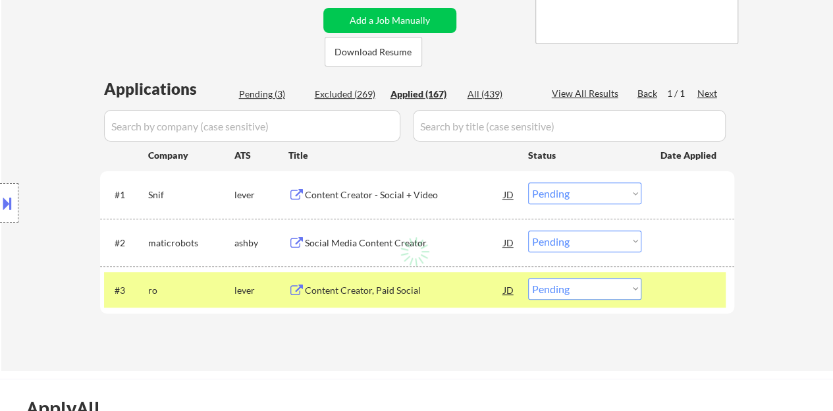
select select ""applied""
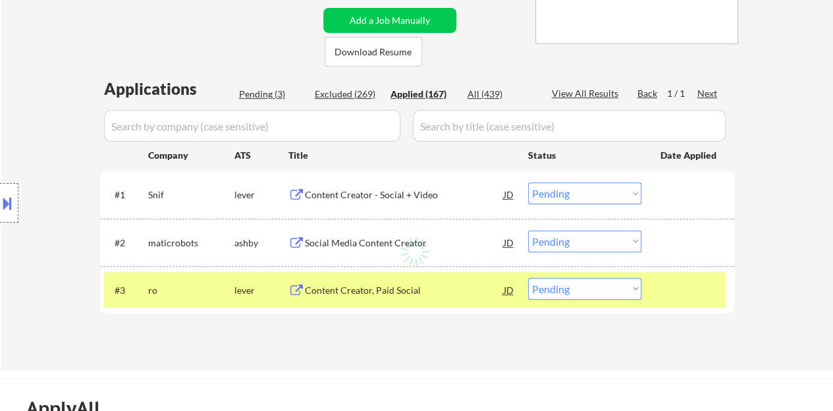
select select ""applied""
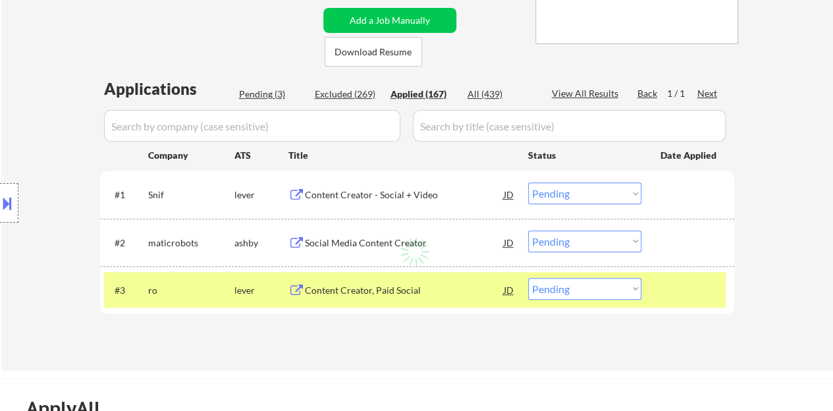
select select ""applied""
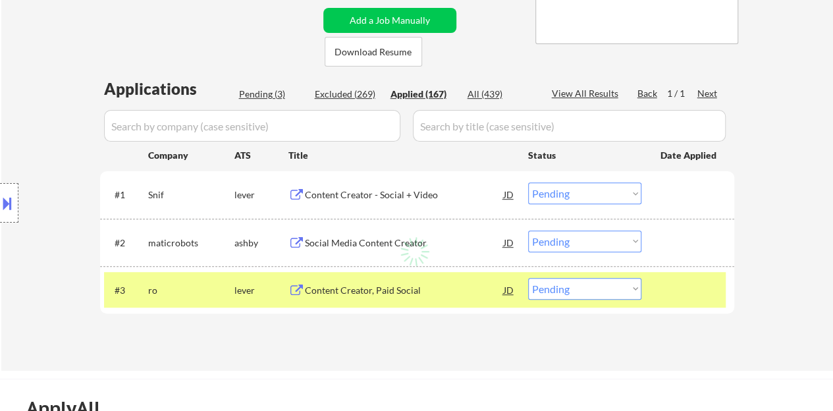
select select ""applied""
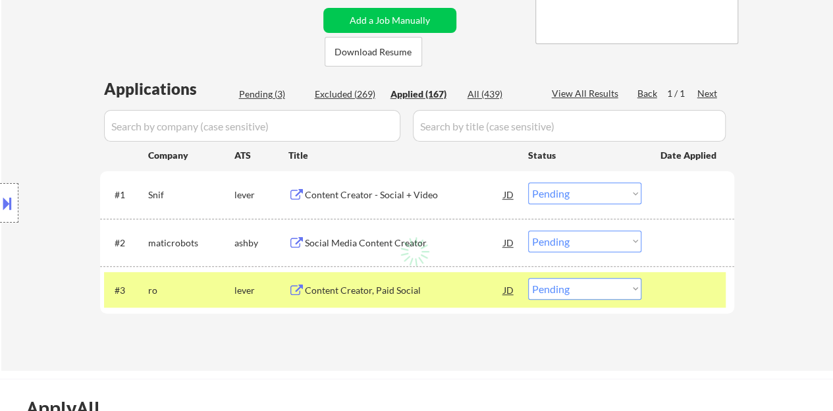
select select ""applied""
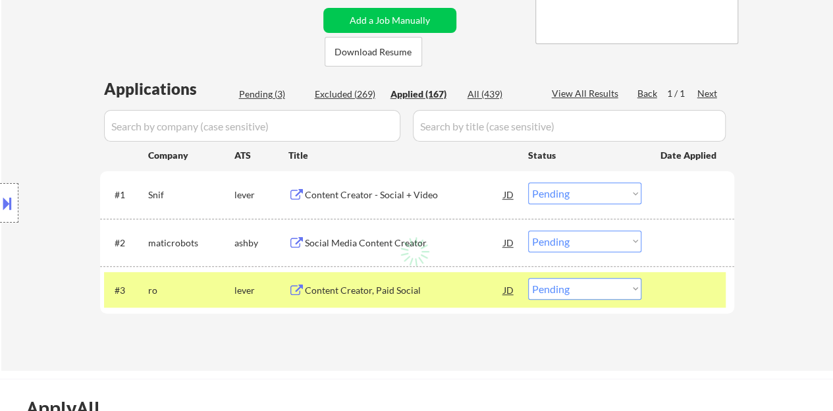
select select ""applied""
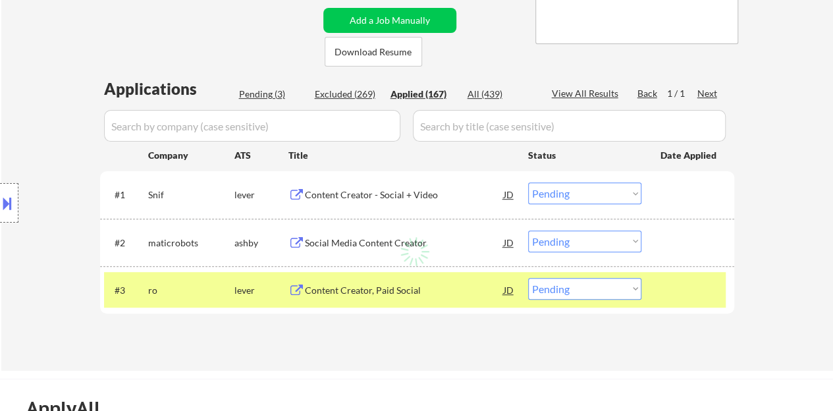
select select ""applied""
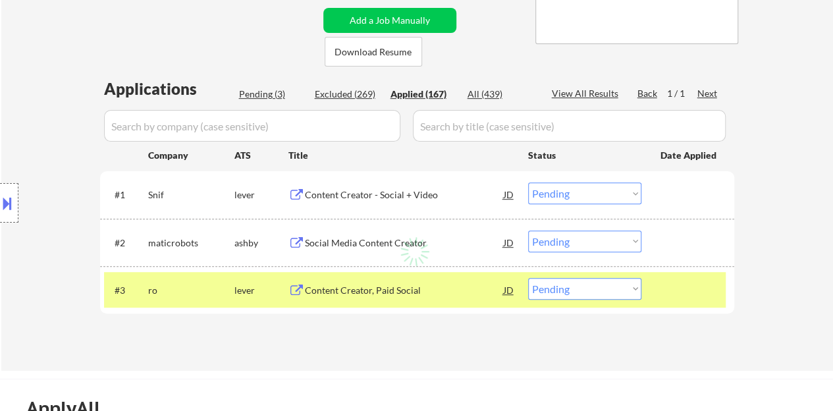
select select ""applied""
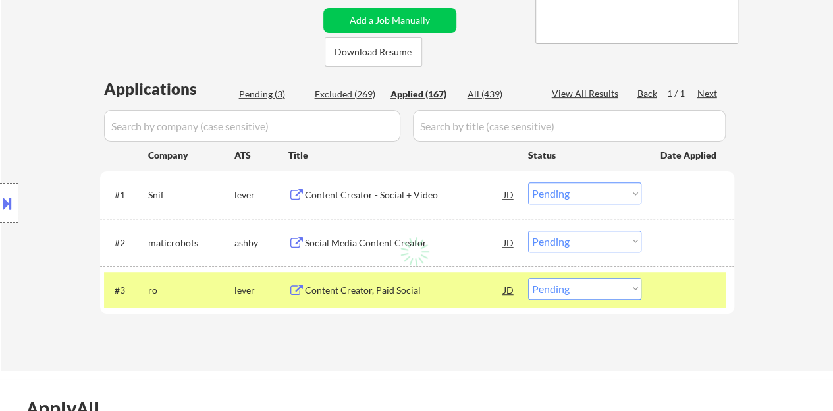
select select ""applied""
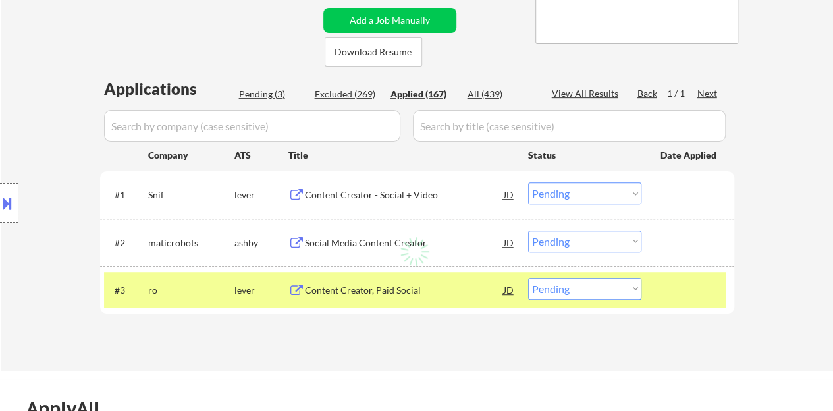
select select ""applied""
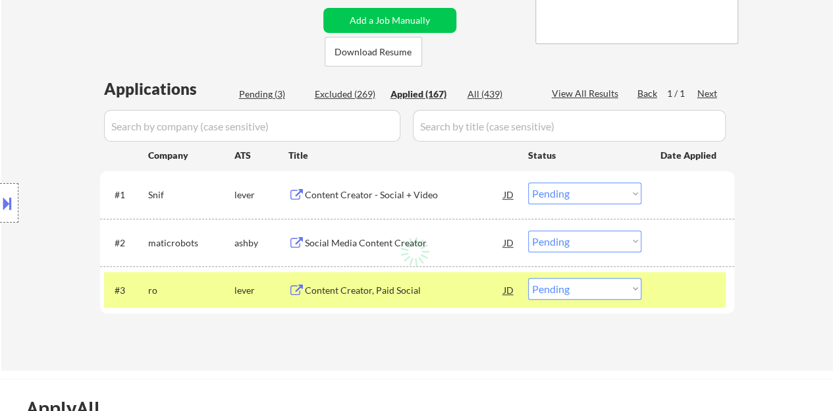
select select ""applied""
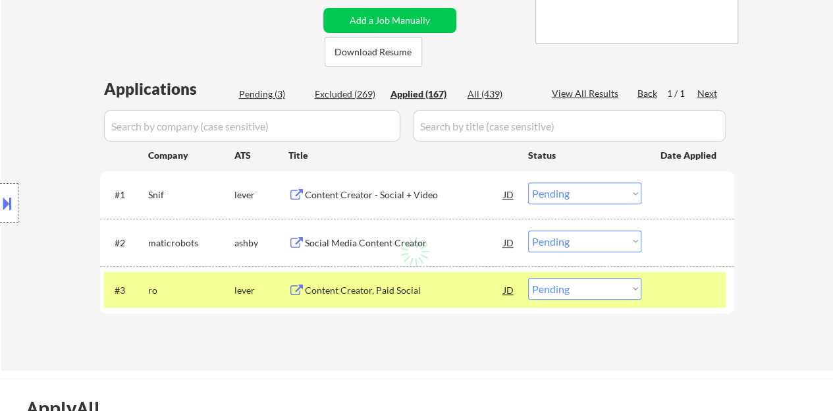
select select ""applied""
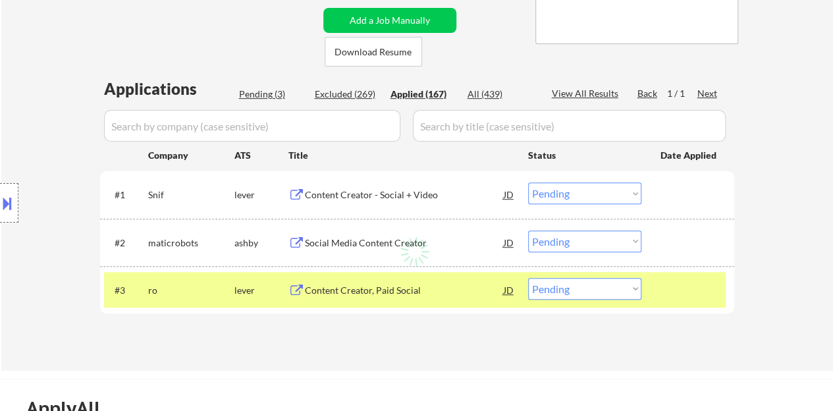
select select ""applied""
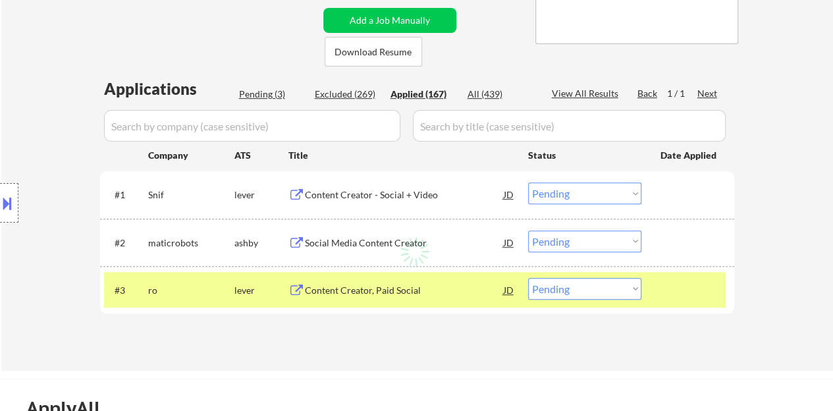
select select ""applied""
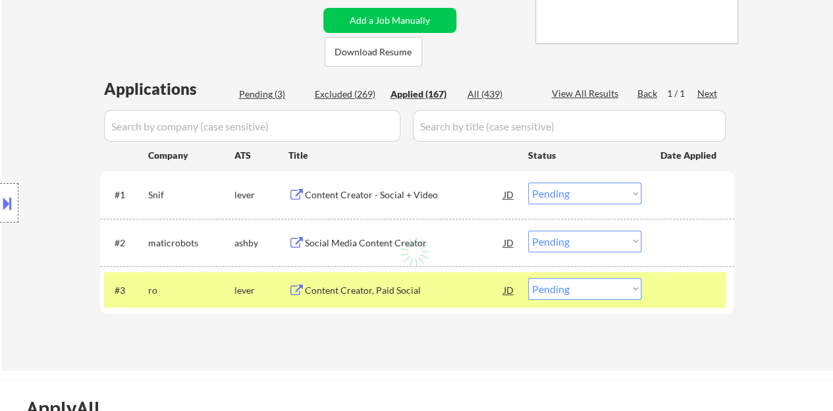
select select ""applied""
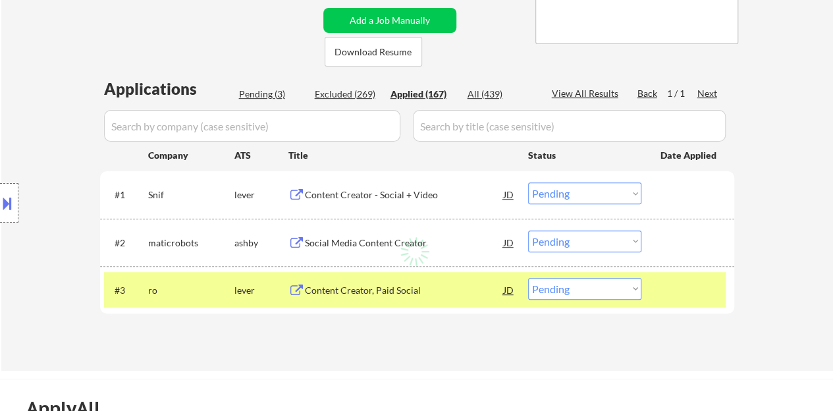
select select ""applied""
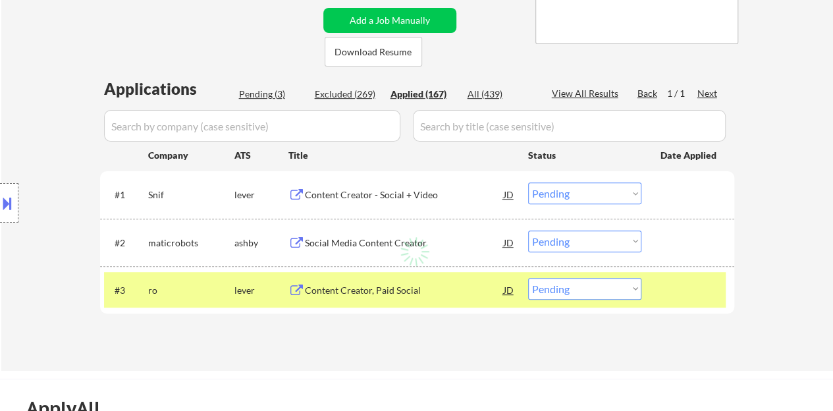
select select ""applied""
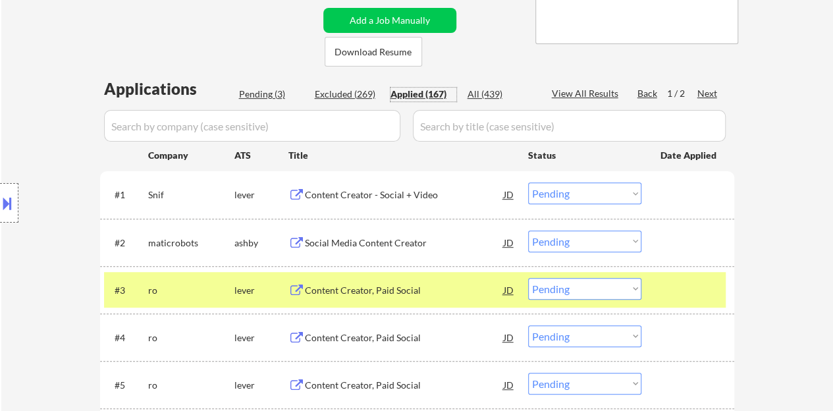
select select ""applied""
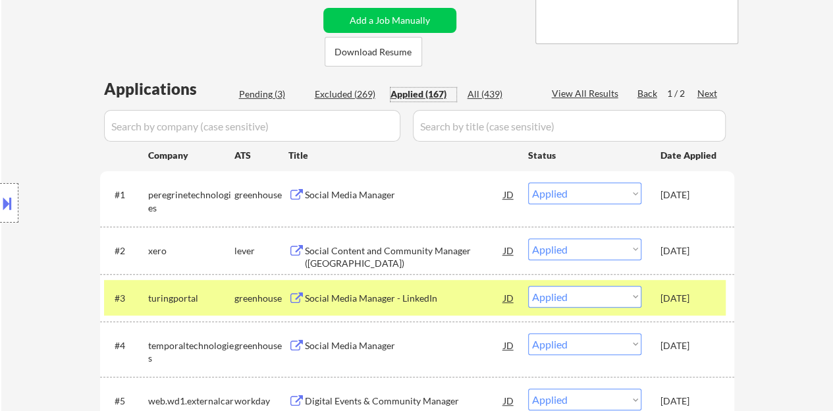
click at [687, 301] on div "Oct 4, 2025" at bounding box center [689, 298] width 58 height 13
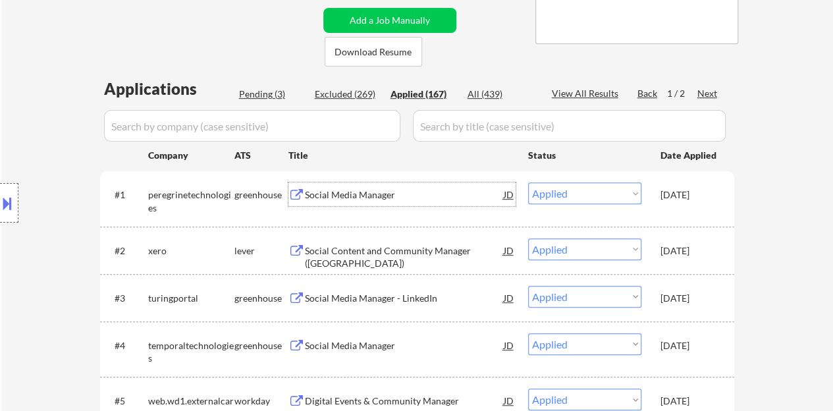
click at [353, 187] on div "Social Media Manager" at bounding box center [404, 194] width 199 height 24
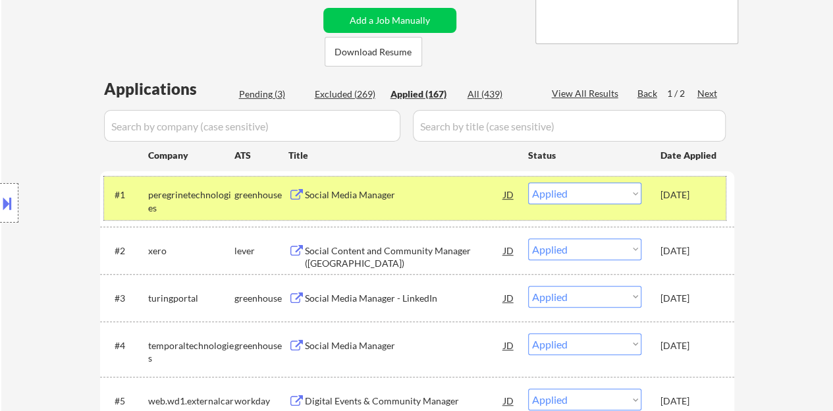
click at [688, 202] on div "Oct 10, 2025" at bounding box center [689, 194] width 58 height 24
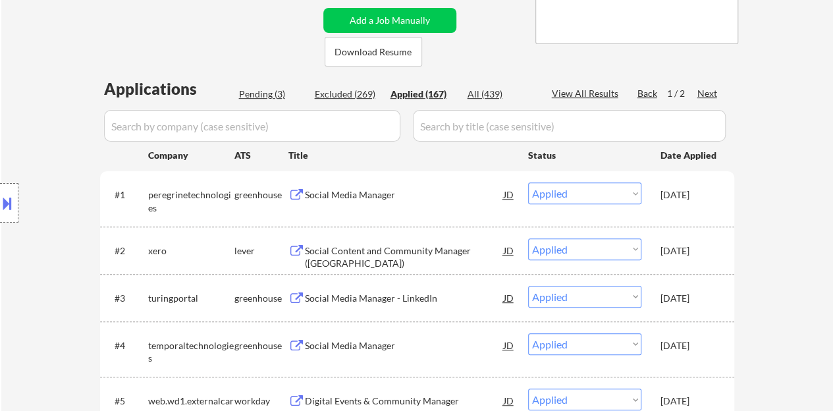
click at [271, 95] on div "Pending (3)" at bounding box center [272, 94] width 66 height 13
select select ""pending""
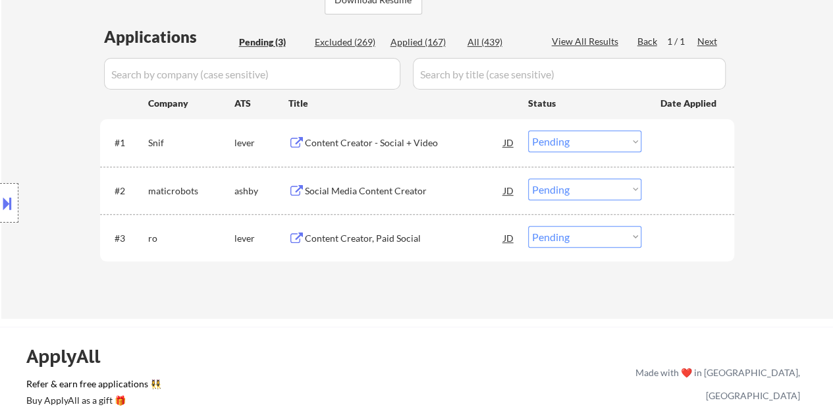
scroll to position [329, 0]
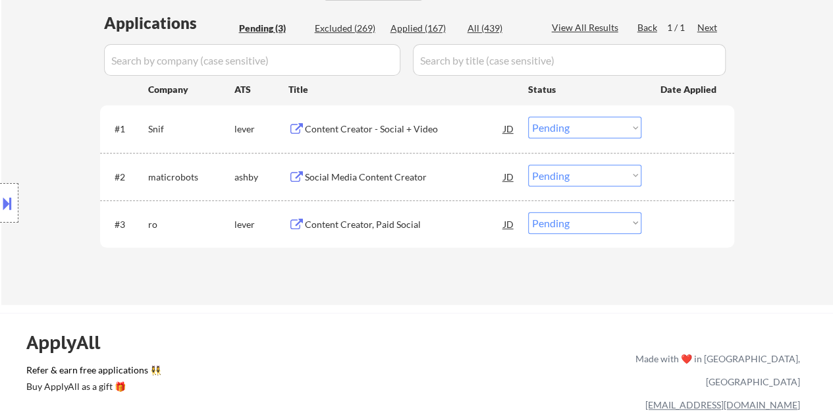
click at [715, 214] on div at bounding box center [689, 224] width 58 height 24
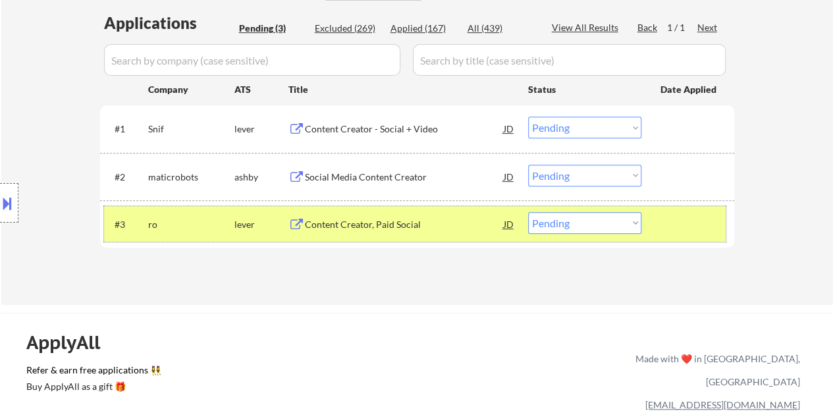
click at [677, 215] on div at bounding box center [689, 224] width 58 height 24
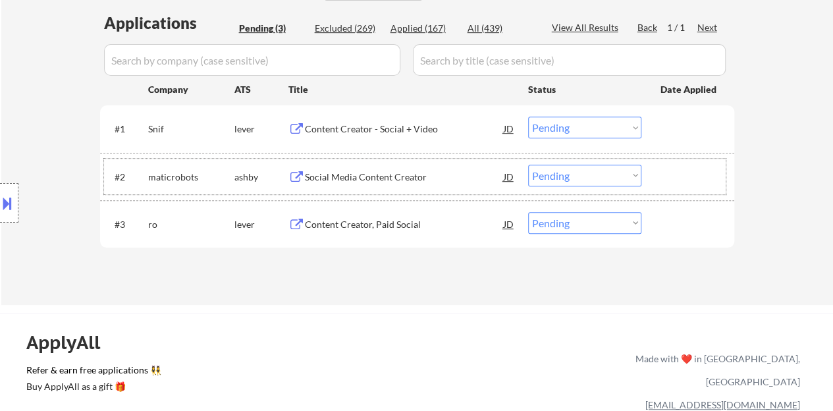
click at [365, 161] on div "#2 maticrobots ashby Social Media Content Creator JD Choose an option... Pendin…" at bounding box center [414, 177] width 621 height 36
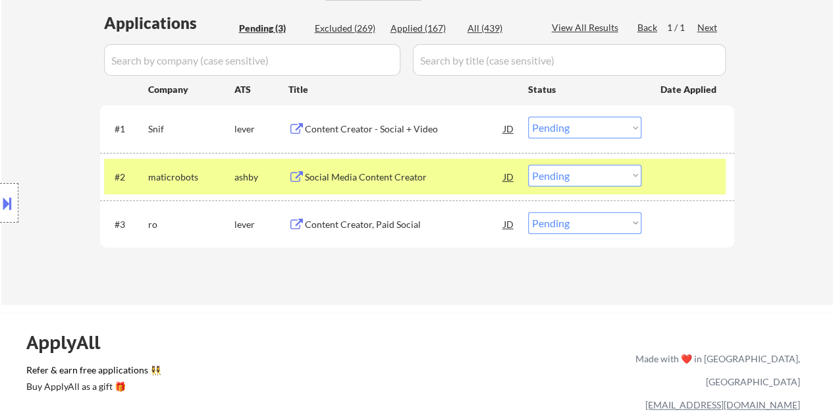
click at [368, 165] on div "Social Media Content Creator" at bounding box center [404, 177] width 199 height 24
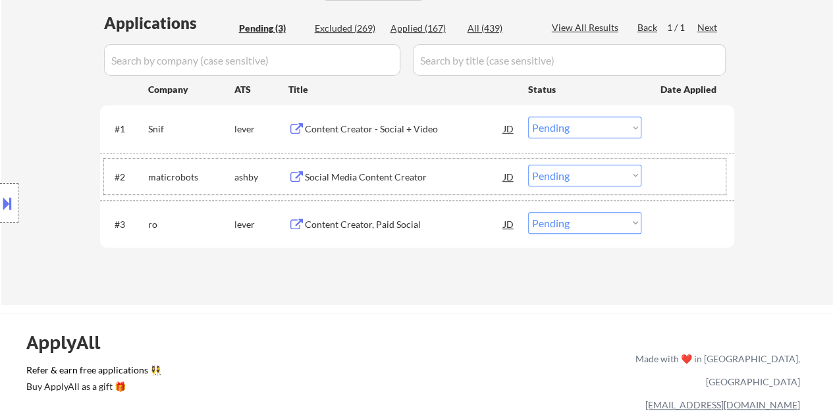
click at [645, 163] on div "#2 maticrobots ashby Social Media Content Creator JD Choose an option... Pendin…" at bounding box center [414, 177] width 621 height 36
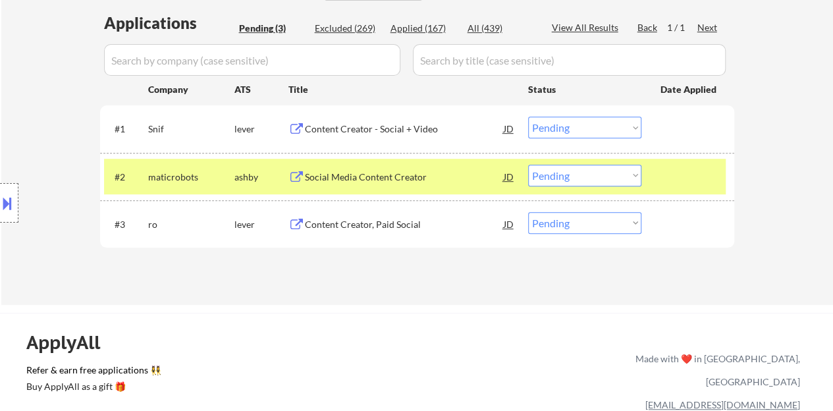
click at [12, 192] on button at bounding box center [7, 203] width 14 height 22
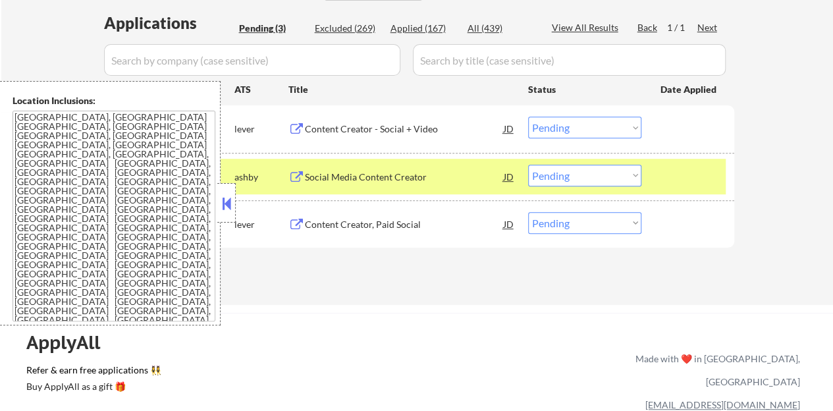
click at [228, 195] on button at bounding box center [226, 204] width 14 height 20
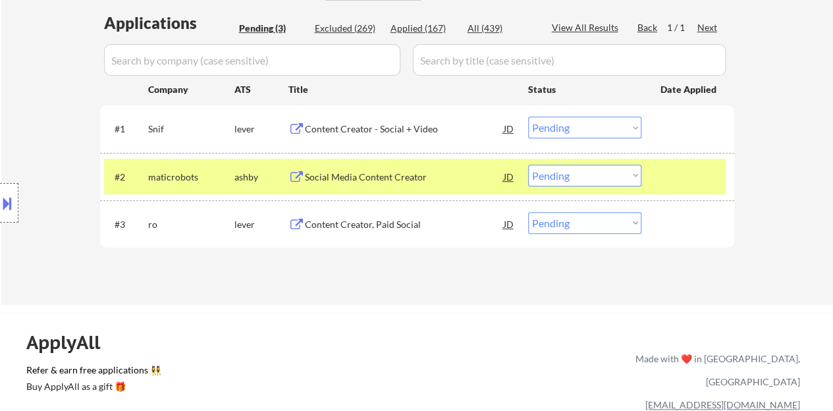
click at [351, 137] on div "Content Creator - Social + Video" at bounding box center [404, 129] width 199 height 24
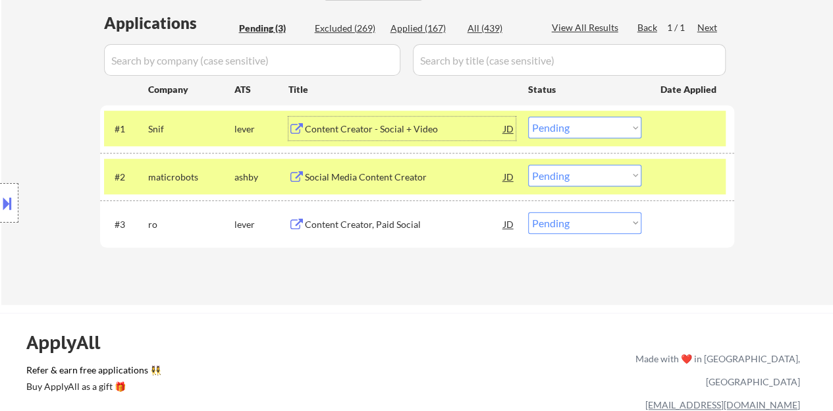
click at [674, 170] on div at bounding box center [689, 177] width 58 height 24
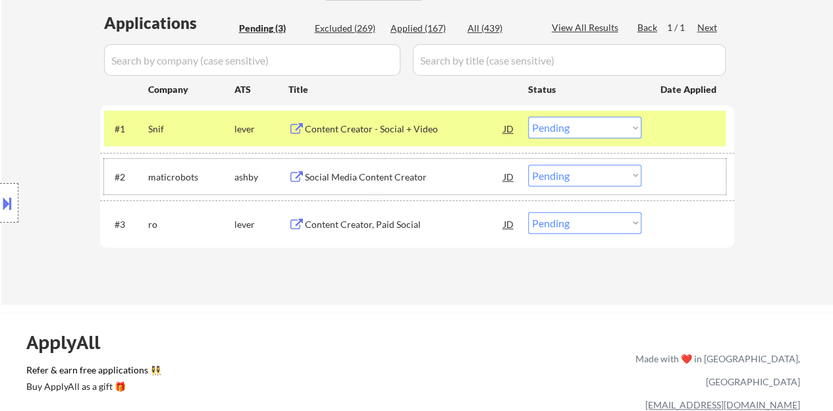
click at [563, 119] on select "Choose an option... Pending Applied Excluded (Questions) Excluded (Expired) Exc…" at bounding box center [584, 128] width 113 height 22
click at [528, 117] on select "Choose an option... Pending Applied Excluded (Questions) Excluded (Expired) Exc…" at bounding box center [584, 128] width 113 height 22
select select ""pending""
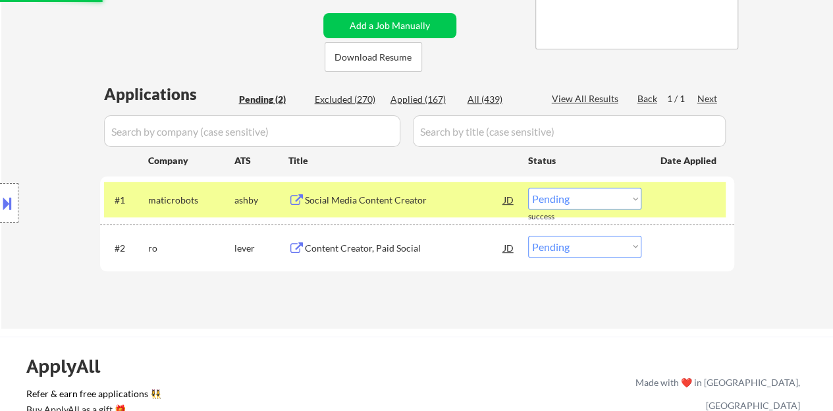
scroll to position [263, 0]
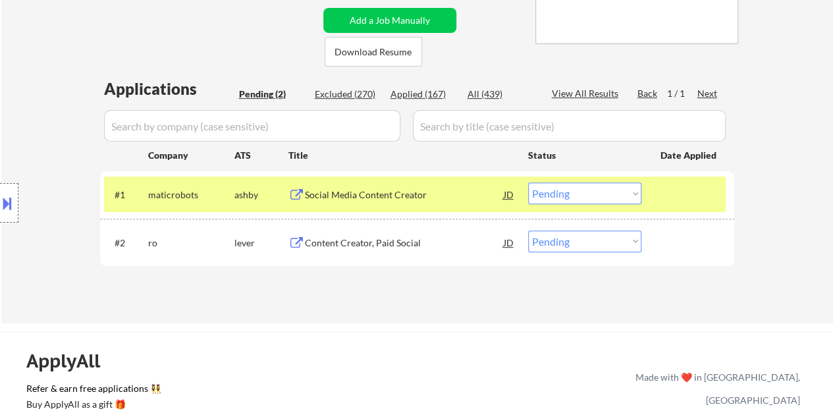
click at [664, 190] on div at bounding box center [689, 194] width 58 height 24
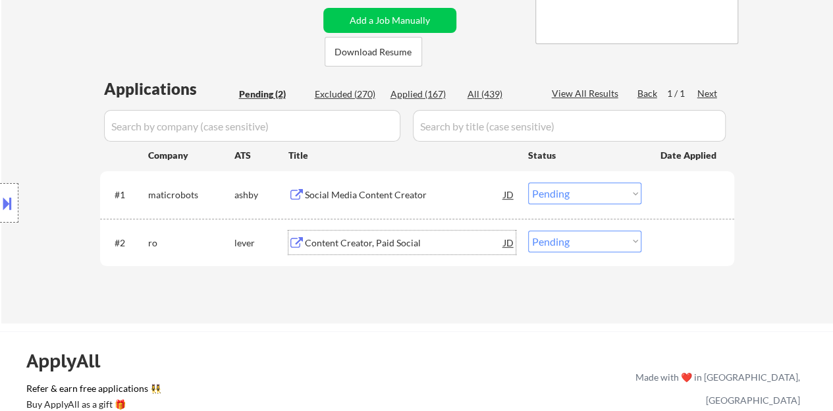
click at [381, 248] on div "Content Creator, Paid Social" at bounding box center [404, 242] width 199 height 13
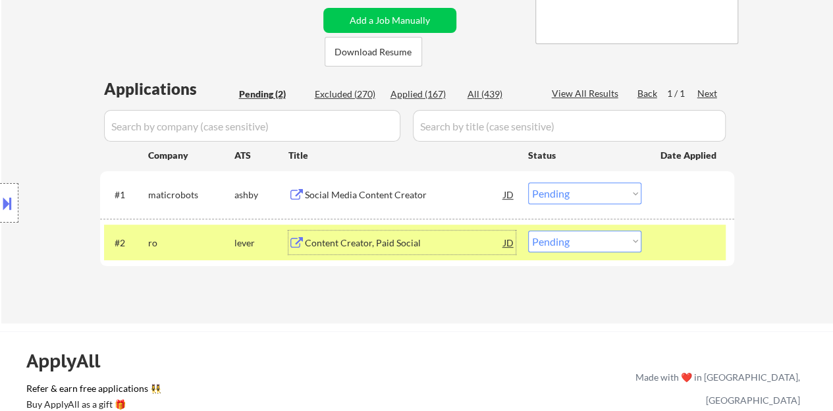
click at [625, 239] on select "Choose an option... Pending Applied Excluded (Questions) Excluded (Expired) Exc…" at bounding box center [584, 241] width 113 height 22
select select ""applied""
click at [528, 230] on select "Choose an option... Pending Applied Excluded (Questions) Excluded (Expired) Exc…" at bounding box center [584, 241] width 113 height 22
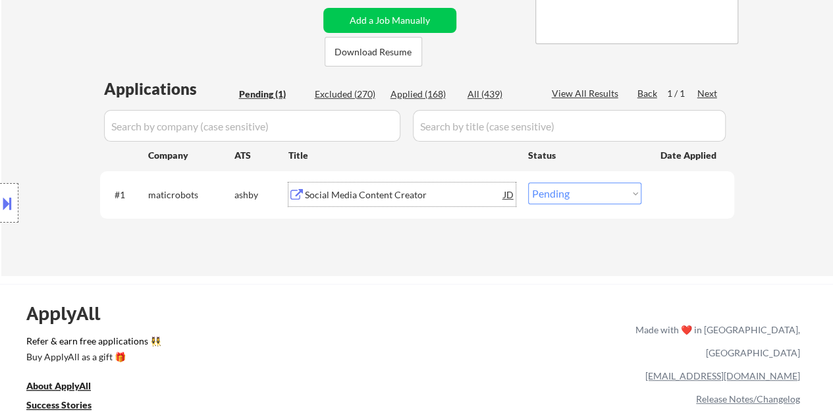
click at [323, 196] on div "Social Media Content Creator" at bounding box center [404, 194] width 199 height 13
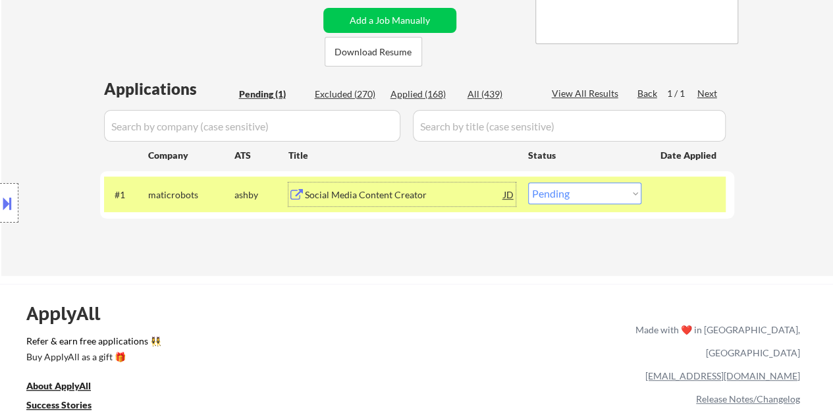
click at [558, 202] on select "Choose an option... Pending Applied Excluded (Questions) Excluded (Expired) Exc…" at bounding box center [584, 193] width 113 height 22
select select ""applied""
click at [528, 182] on select "Choose an option... Pending Applied Excluded (Questions) Excluded (Expired) Exc…" at bounding box center [584, 193] width 113 height 22
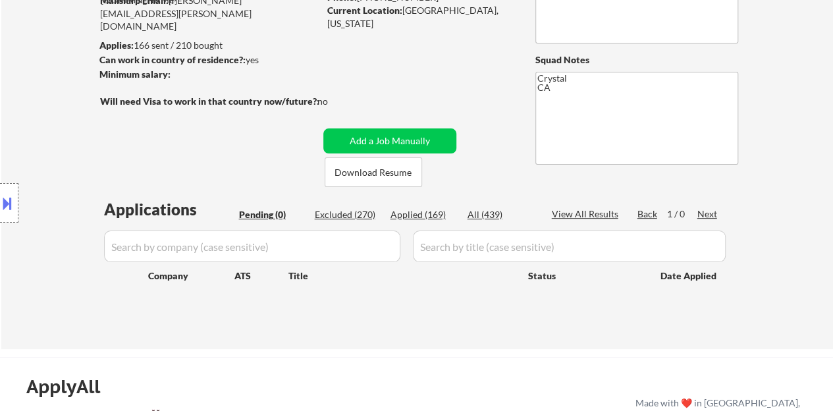
scroll to position [132, 0]
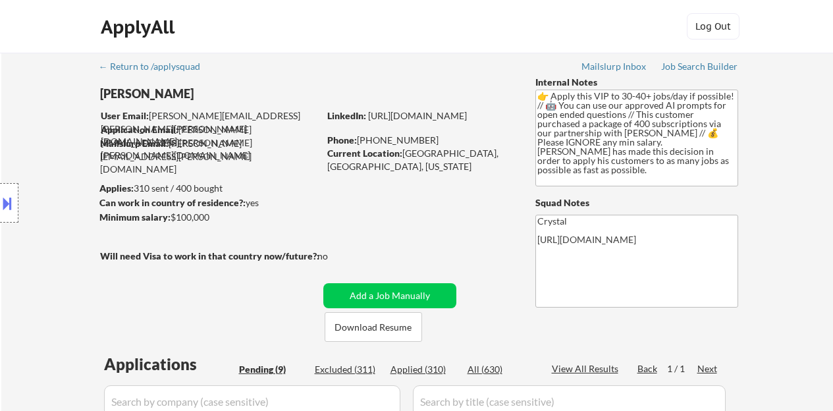
select select ""pending""
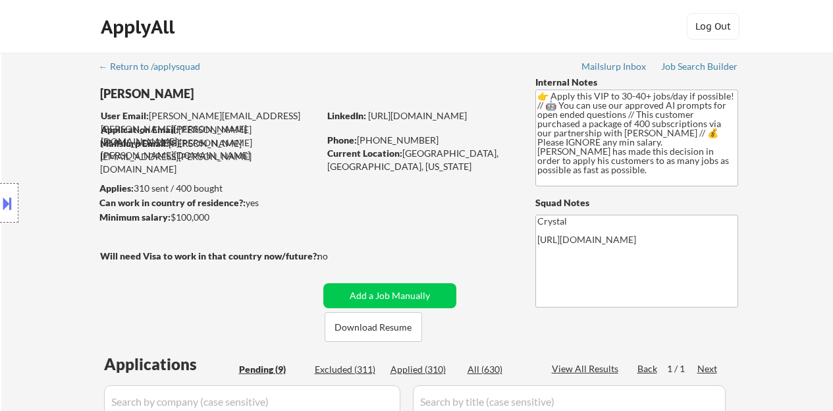
select select ""pending""
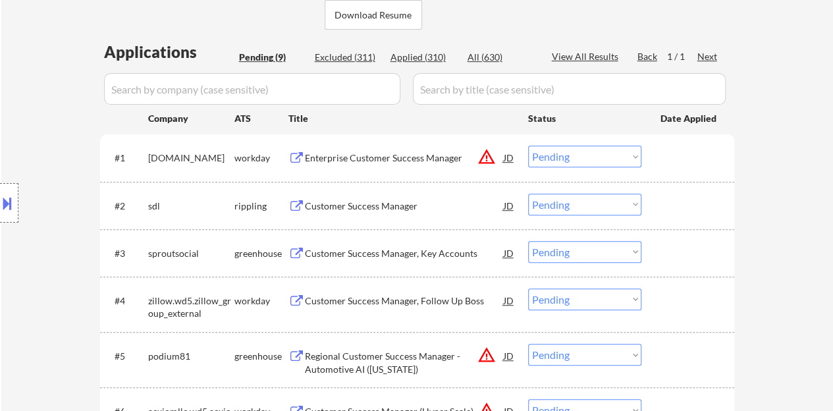
scroll to position [329, 0]
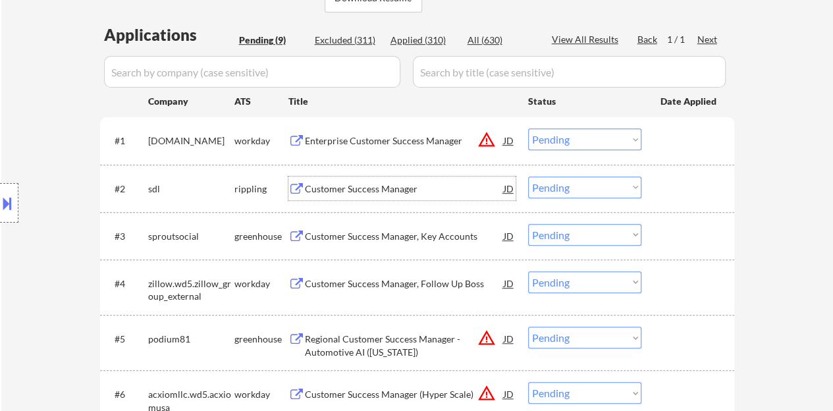
click at [378, 185] on div "Customer Success Manager" at bounding box center [404, 188] width 199 height 13
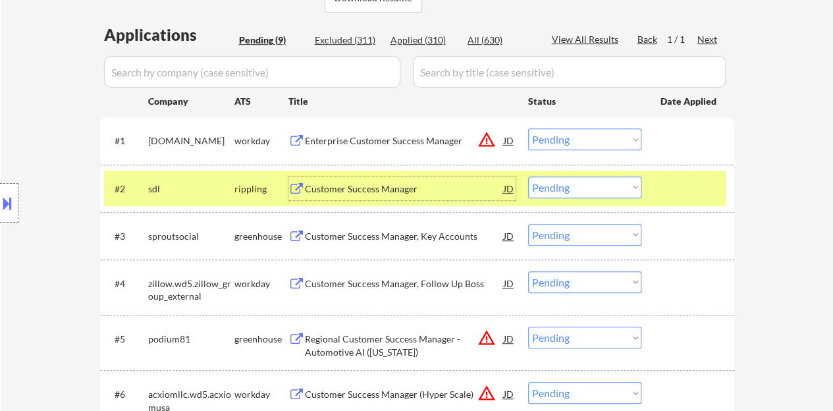
click at [569, 186] on select "Choose an option... Pending Applied Excluded (Questions) Excluded (Expired) Exc…" at bounding box center [584, 187] width 113 height 22
click at [528, 176] on select "Choose an option... Pending Applied Excluded (Questions) Excluded (Expired) Exc…" at bounding box center [584, 187] width 113 height 22
select select ""pending""
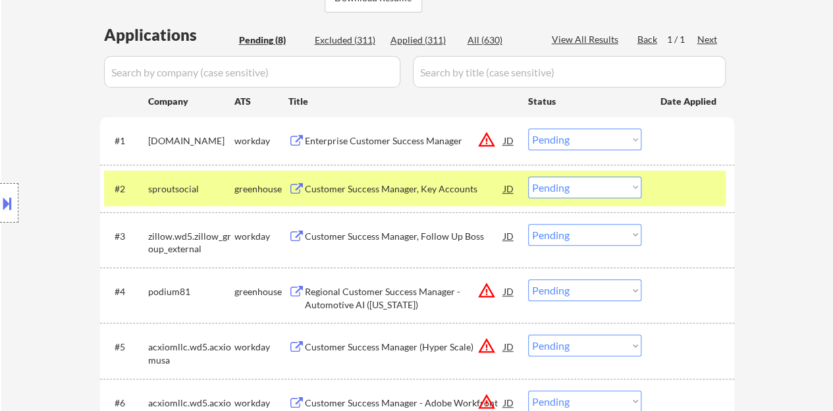
click at [705, 173] on div "#2 sproutsocial greenhouse Customer Success Manager, Key Accounts JD Choose an …" at bounding box center [414, 188] width 621 height 36
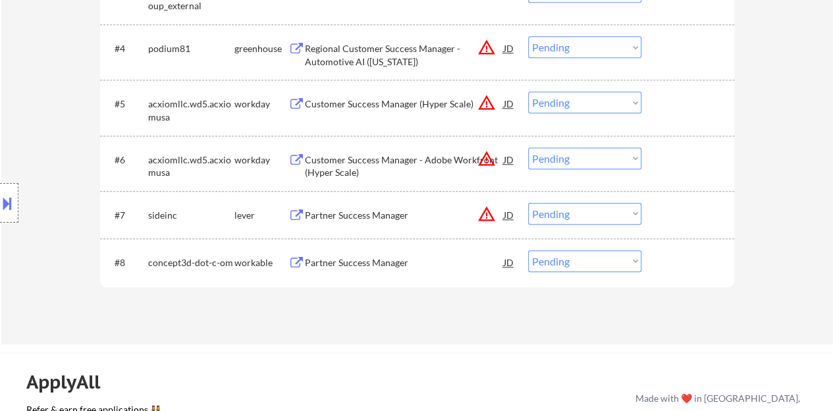
scroll to position [592, 0]
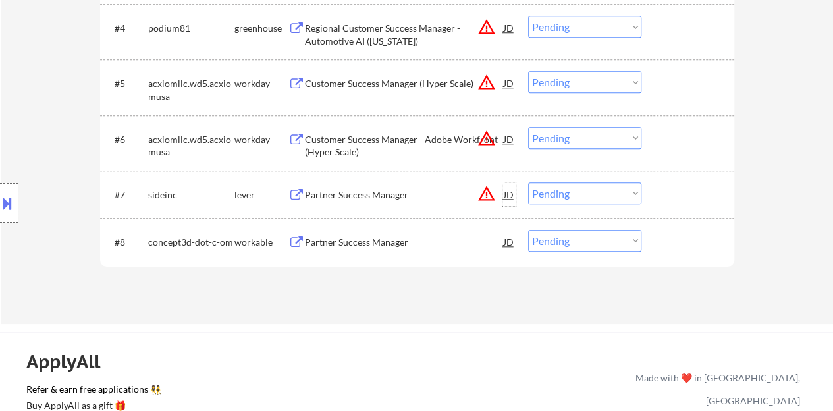
click at [505, 197] on div "JD" at bounding box center [508, 194] width 13 height 24
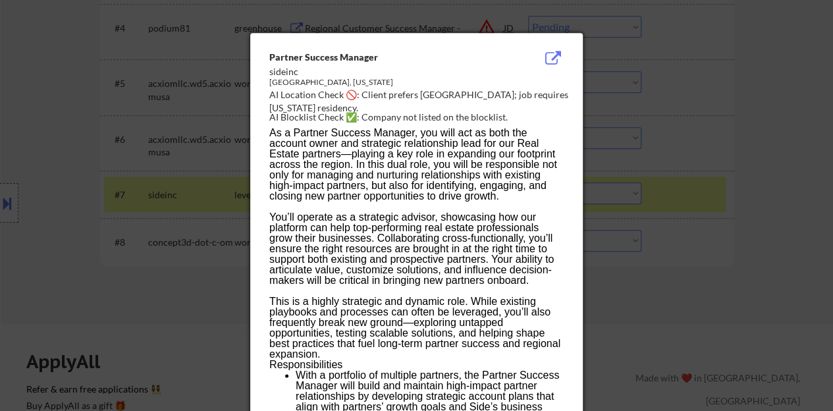
click at [215, 202] on div at bounding box center [416, 205] width 833 height 411
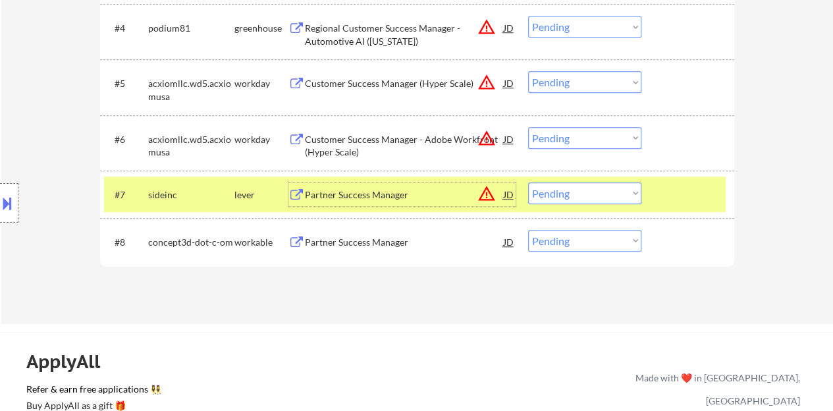
click at [392, 196] on div "Partner Success Manager" at bounding box center [404, 194] width 199 height 13
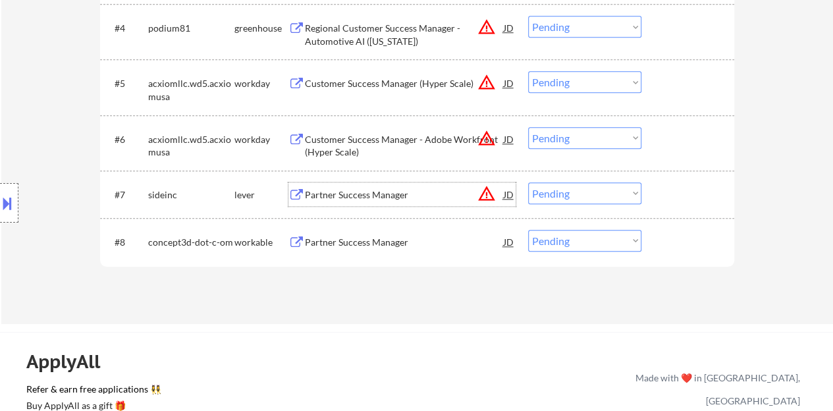
click at [668, 196] on div at bounding box center [689, 194] width 58 height 24
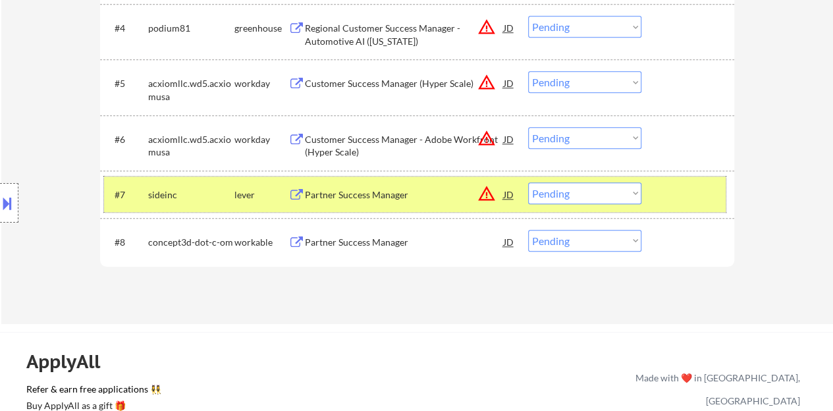
click at [589, 180] on div "#7 sideinc lever Partner Success Manager JD warning_amber Choose an option... P…" at bounding box center [414, 194] width 621 height 36
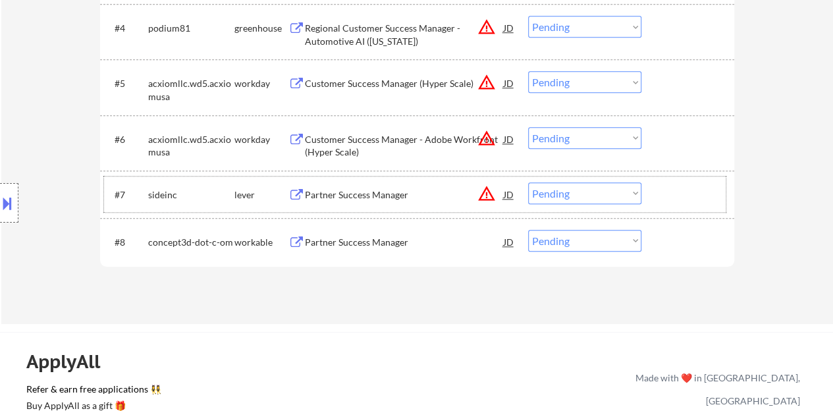
click at [585, 181] on div "#7 sideinc lever Partner Success Manager JD warning_amber Choose an option... P…" at bounding box center [414, 194] width 621 height 36
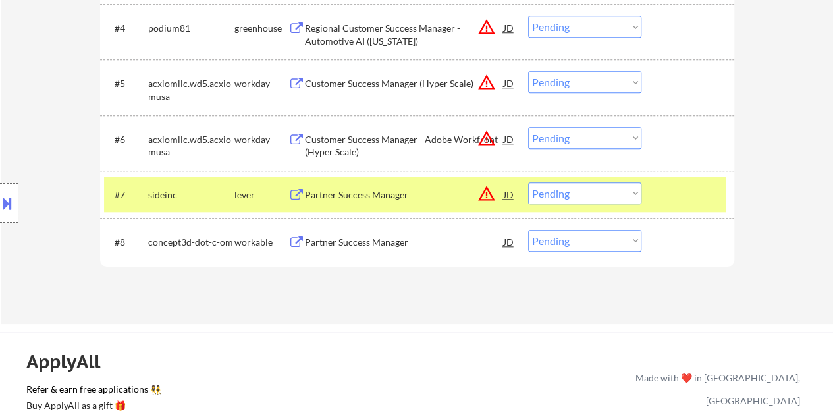
click at [589, 193] on select "Choose an option... Pending Applied Excluded (Questions) Excluded (Expired) Exc…" at bounding box center [584, 193] width 113 height 22
click at [528, 182] on select "Choose an option... Pending Applied Excluded (Questions) Excluded (Expired) Exc…" at bounding box center [584, 193] width 113 height 22
select select ""pending""
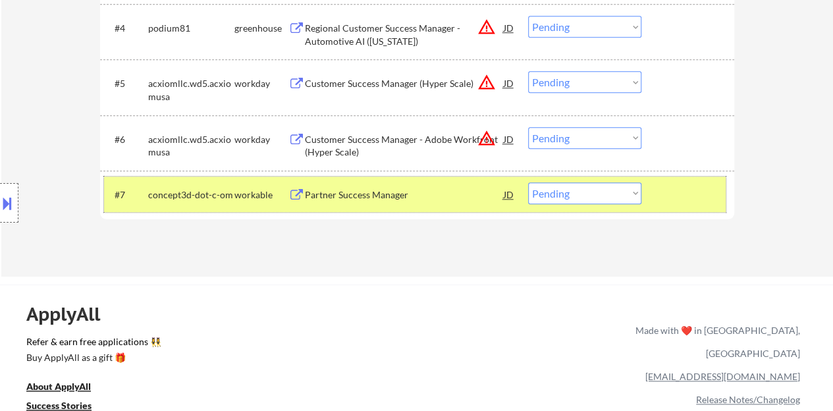
click at [672, 206] on div "#7 concept3d-dot-c-om workable Partner Success Manager JD warning_amber Choose …" at bounding box center [414, 194] width 621 height 36
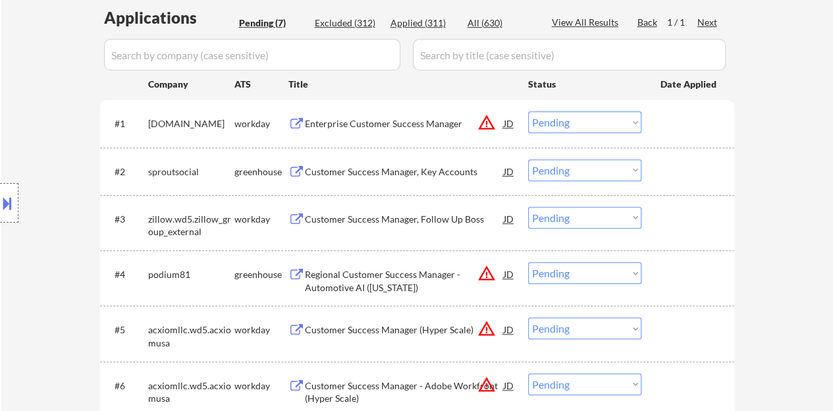
scroll to position [329, 0]
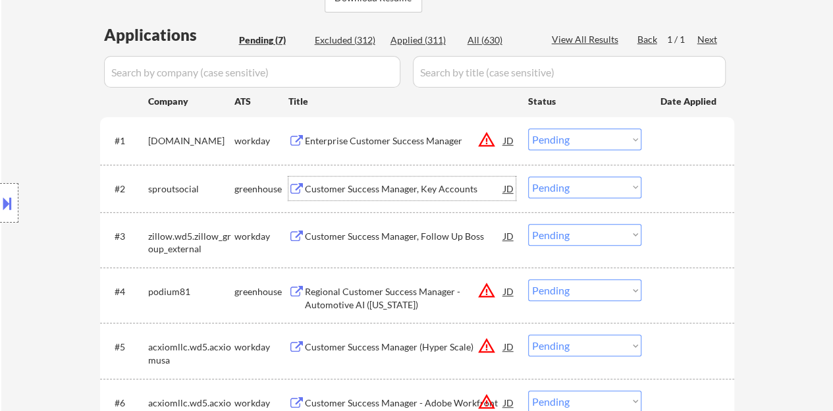
click at [390, 185] on div "Customer Success Manager, Key Accounts" at bounding box center [404, 188] width 199 height 13
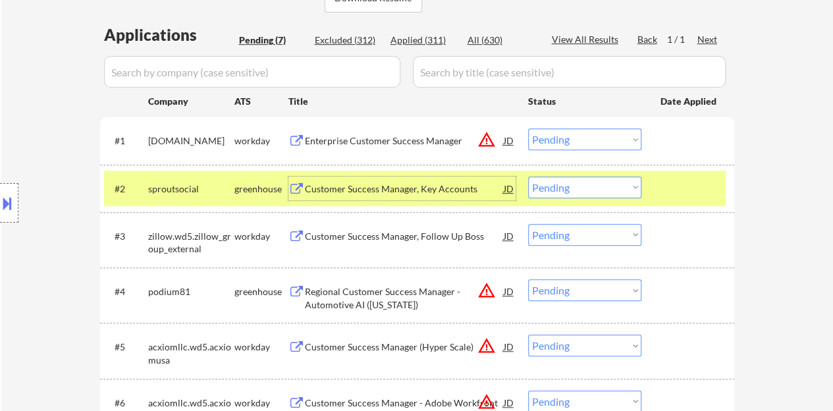
click at [592, 201] on div "#2 sproutsocial greenhouse Customer Success Manager, Key Accounts JD Choose an …" at bounding box center [414, 188] width 621 height 36
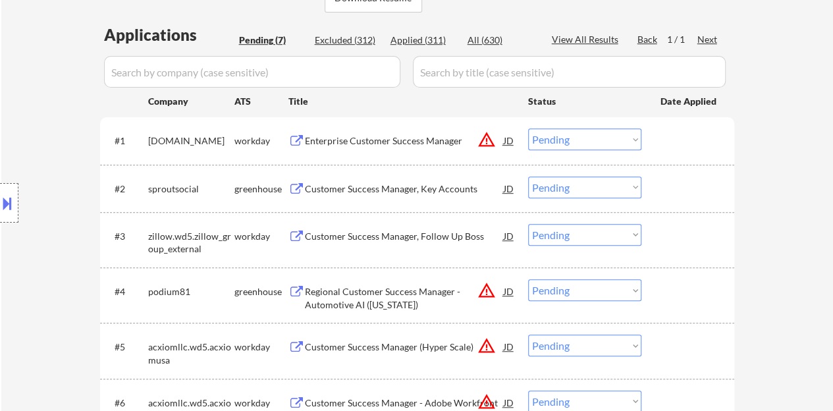
click at [583, 191] on select "Choose an option... Pending Applied Excluded (Questions) Excluded (Expired) Exc…" at bounding box center [584, 187] width 113 height 22
click at [528, 176] on select "Choose an option... Pending Applied Excluded (Questions) Excluded (Expired) Exc…" at bounding box center [584, 187] width 113 height 22
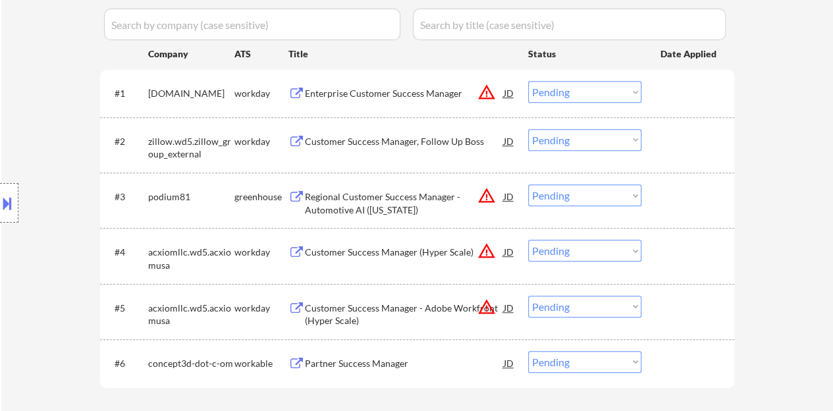
scroll to position [395, 0]
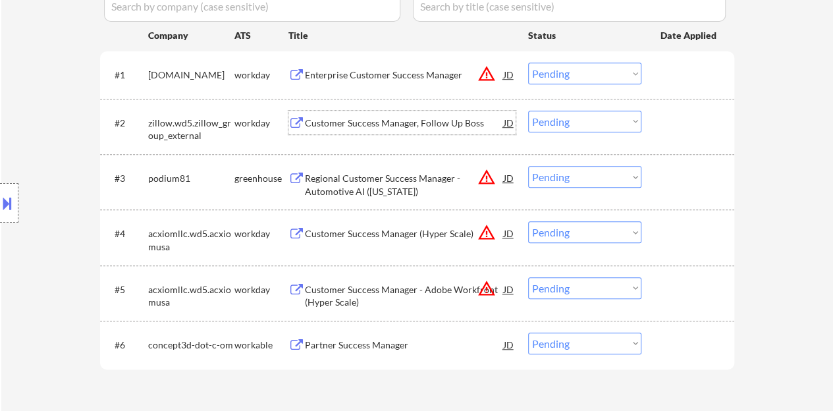
click at [406, 123] on div "Customer Success Manager, Follow Up Boss" at bounding box center [404, 123] width 199 height 13
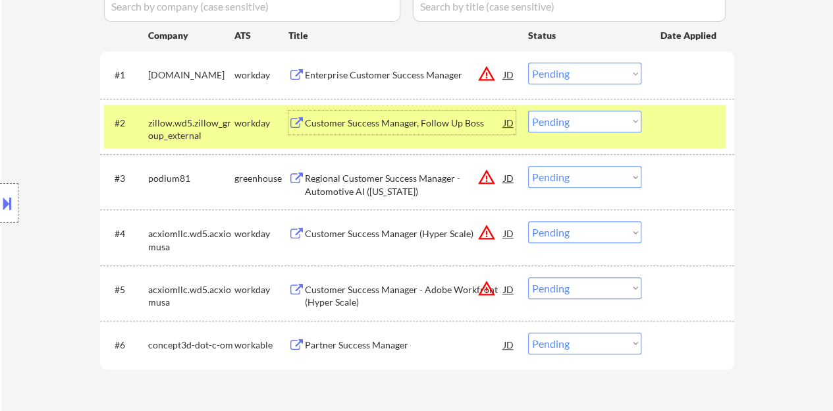
click at [574, 124] on select "Choose an option... Pending Applied Excluded (Questions) Excluded (Expired) Exc…" at bounding box center [584, 122] width 113 height 22
click at [528, 111] on select "Choose an option... Pending Applied Excluded (Questions) Excluded (Expired) Exc…" at bounding box center [584, 122] width 113 height 22
select select ""pending""
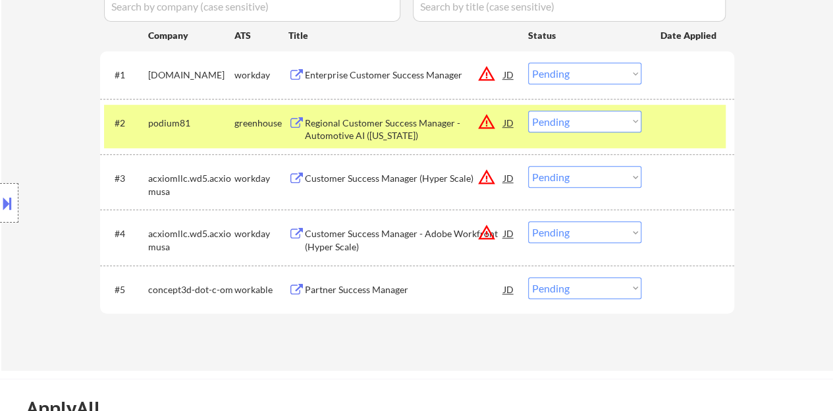
click at [679, 114] on div at bounding box center [689, 123] width 58 height 24
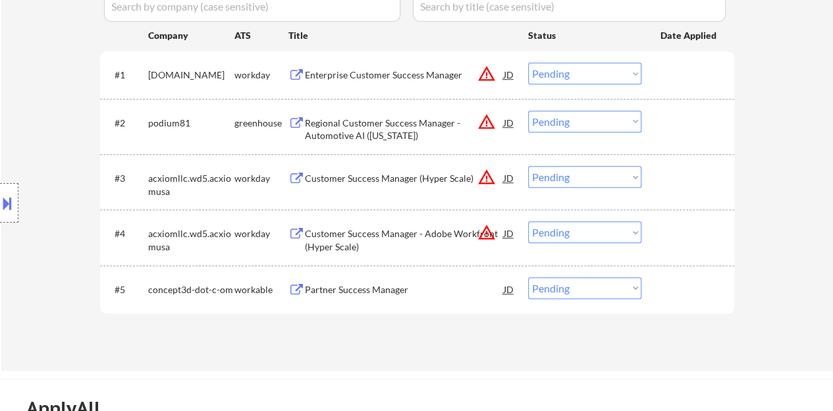
click at [367, 290] on div "Partner Success Manager" at bounding box center [404, 289] width 199 height 13
